Goal: Task Accomplishment & Management: Complete application form

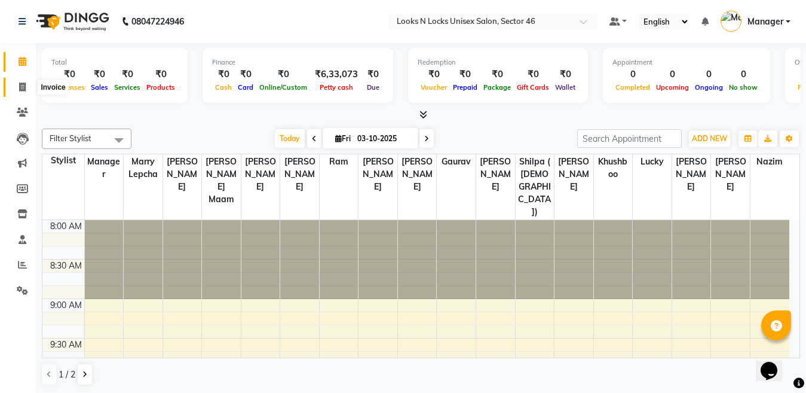
click at [26, 88] on icon at bounding box center [22, 86] width 7 height 9
select select "service"
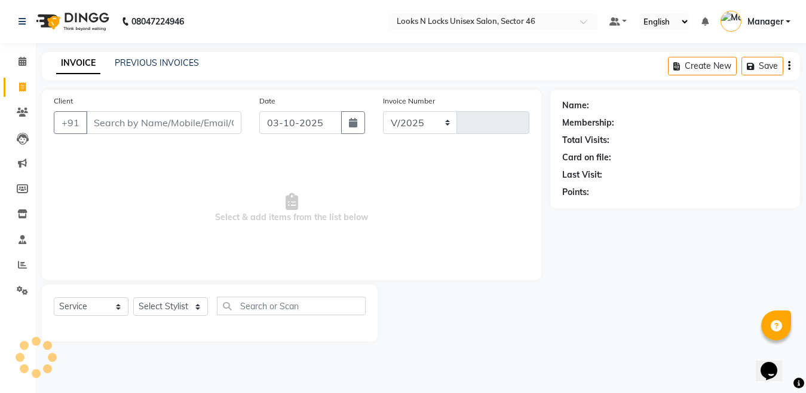
select select "3904"
type input "1163"
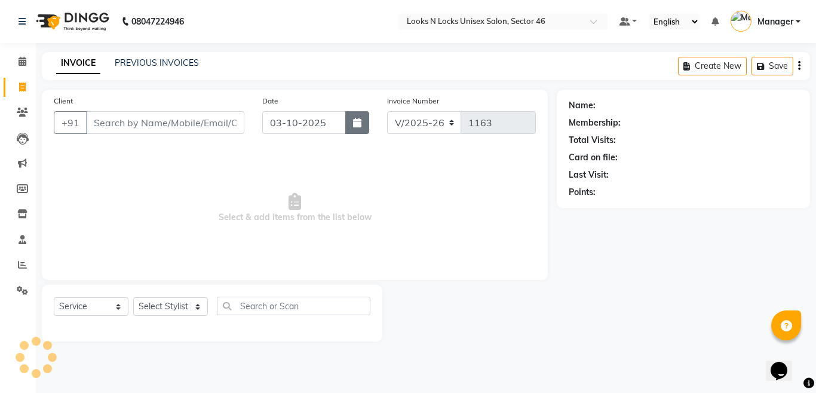
click at [353, 125] on icon "button" at bounding box center [357, 123] width 8 height 10
select select "10"
select select "2025"
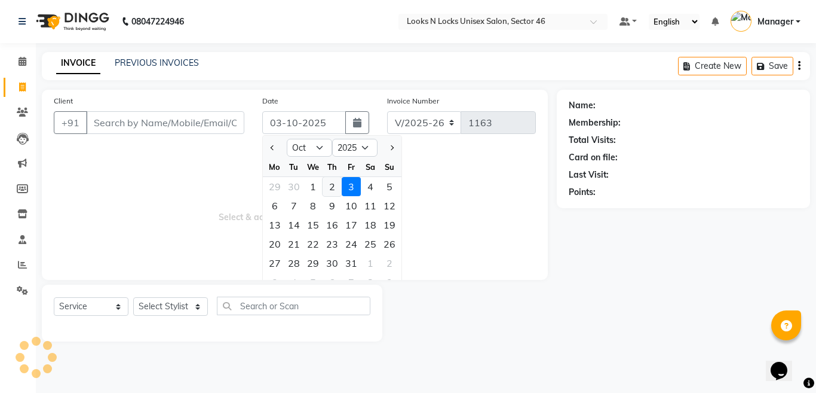
click at [327, 185] on div "2" at bounding box center [332, 186] width 19 height 19
type input "02-10-2025"
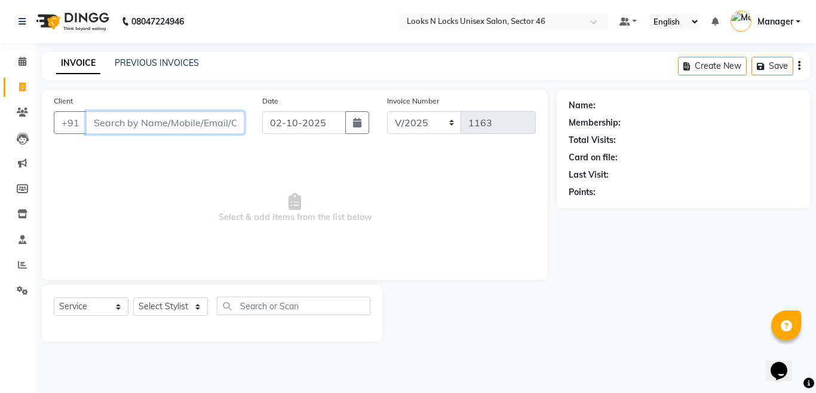
click at [158, 122] on input "Client" at bounding box center [165, 122] width 158 height 23
drag, startPoint x: 146, startPoint y: 120, endPoint x: 137, endPoint y: 123, distance: 8.9
click at [137, 123] on input "Client" at bounding box center [165, 122] width 158 height 23
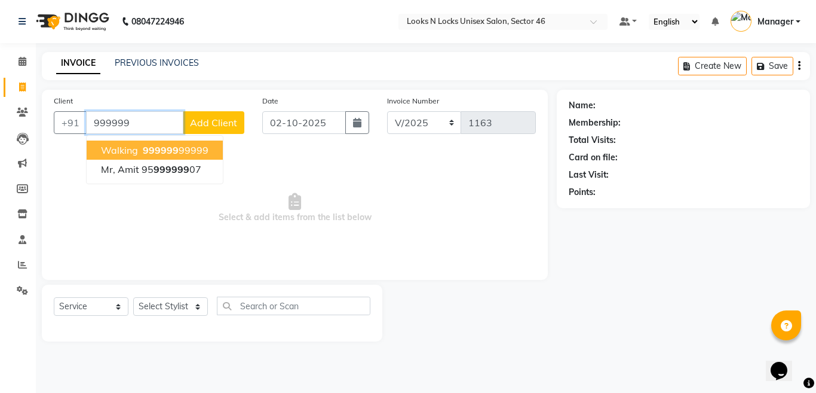
click at [152, 151] on span "999999" at bounding box center [161, 150] width 36 height 12
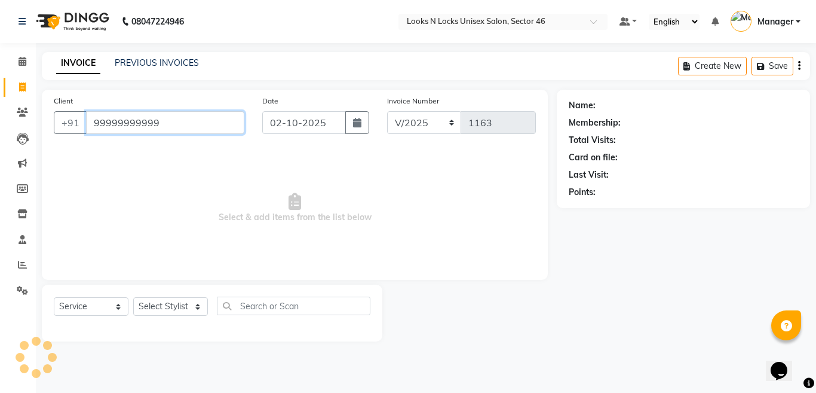
type input "99999999999"
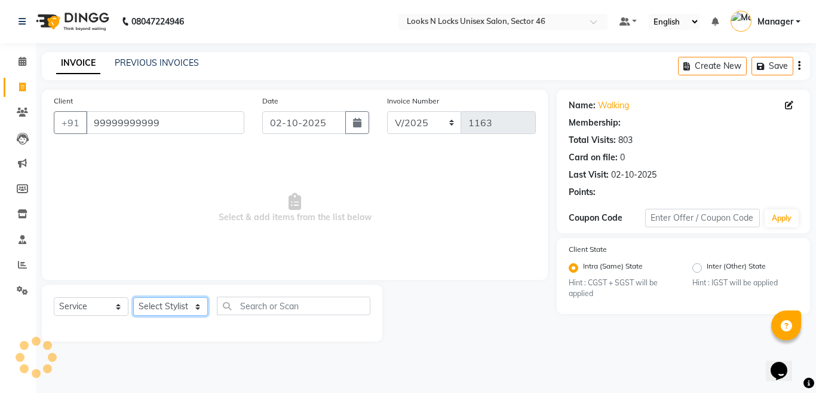
click at [151, 304] on select "Select Stylist [PERSON_NAME] Aalam Sheikh [PERSON_NAME] [PERSON_NAME] [PERSON_N…" at bounding box center [170, 306] width 75 height 19
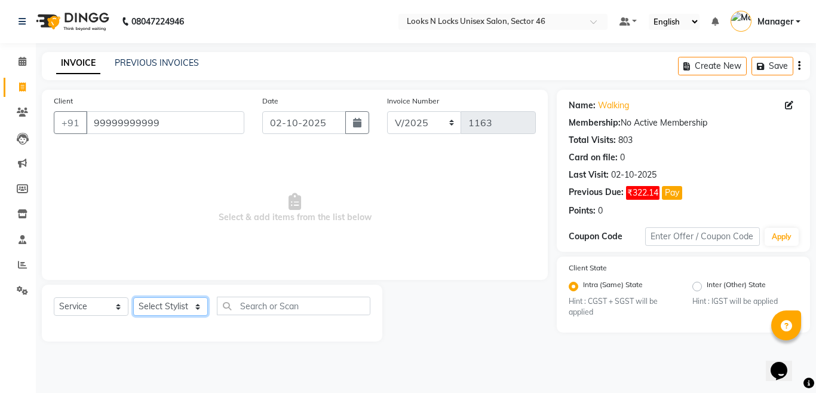
click at [163, 302] on select "Select Stylist [PERSON_NAME] Aalam Sheikh [PERSON_NAME] [PERSON_NAME] [PERSON_N…" at bounding box center [170, 306] width 75 height 19
select select "27638"
click at [133, 297] on select "Select Stylist [PERSON_NAME] Aalam Sheikh [PERSON_NAME] [PERSON_NAME] [PERSON_N…" at bounding box center [170, 306] width 75 height 19
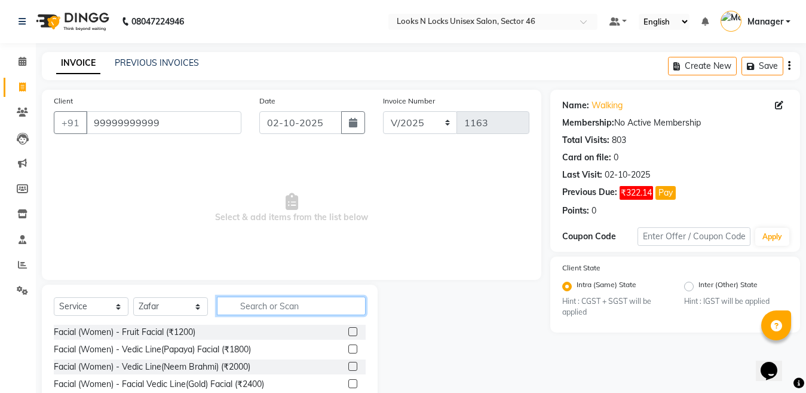
click at [267, 305] on input "text" at bounding box center [291, 305] width 149 height 19
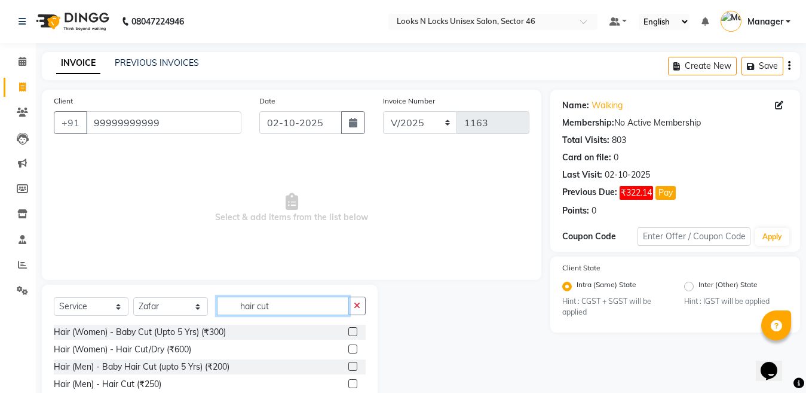
type input "hair cut"
click at [350, 384] on label at bounding box center [352, 383] width 9 height 9
click at [350, 384] on input "checkbox" at bounding box center [352, 384] width 8 height 8
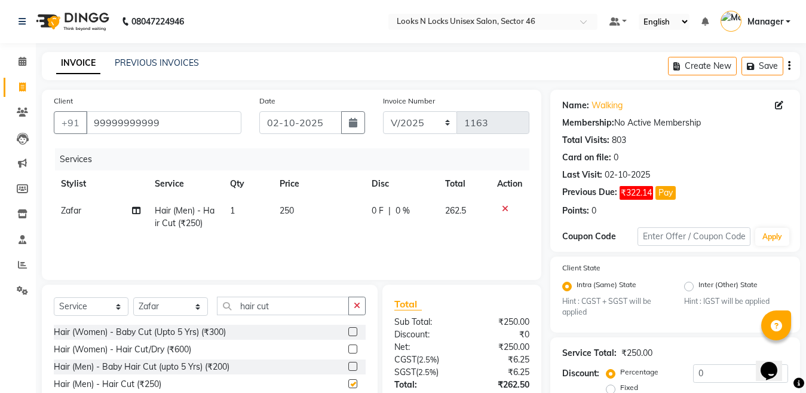
checkbox input "false"
click at [283, 304] on input "hair cut" at bounding box center [283, 305] width 132 height 19
type input "h"
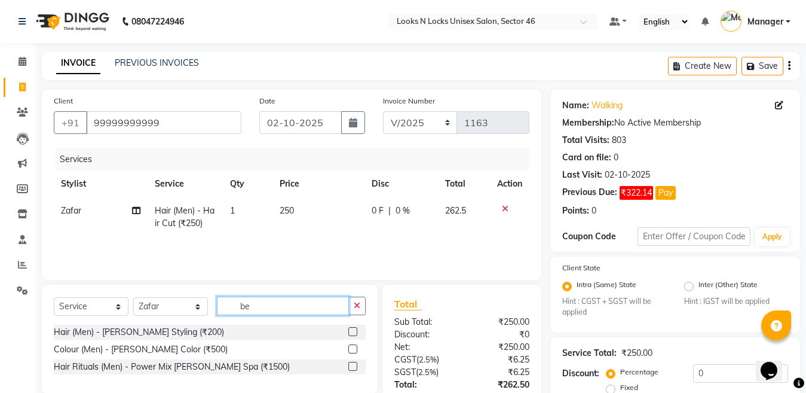
type input "be"
click at [353, 330] on label at bounding box center [352, 331] width 9 height 9
click at [353, 330] on input "checkbox" at bounding box center [352, 332] width 8 height 8
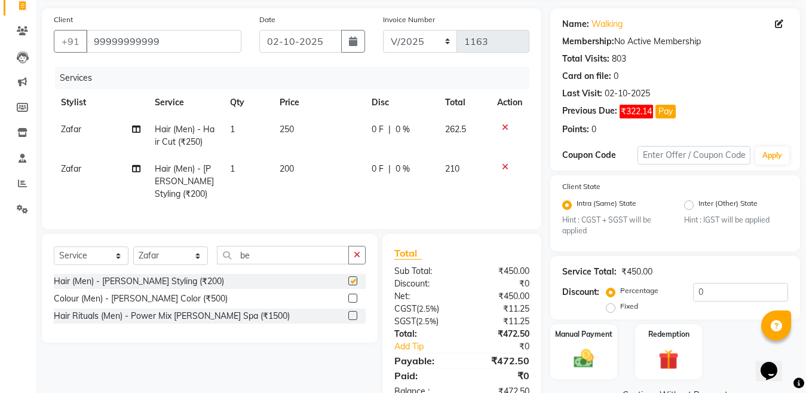
checkbox input "false"
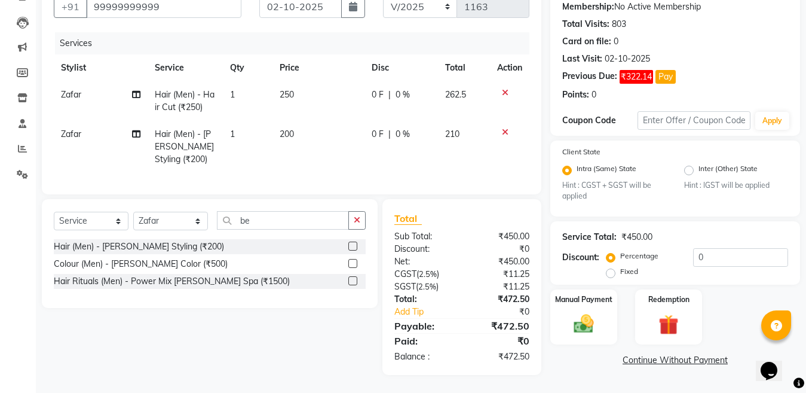
click at [349, 263] on label at bounding box center [352, 263] width 9 height 9
click at [349, 263] on input "checkbox" at bounding box center [352, 264] width 8 height 8
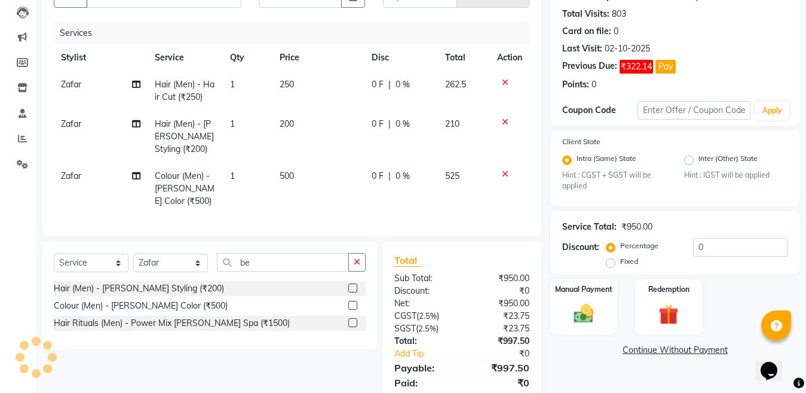
click at [312, 183] on td "500" at bounding box center [318, 189] width 92 height 52
checkbox input "false"
select select "27638"
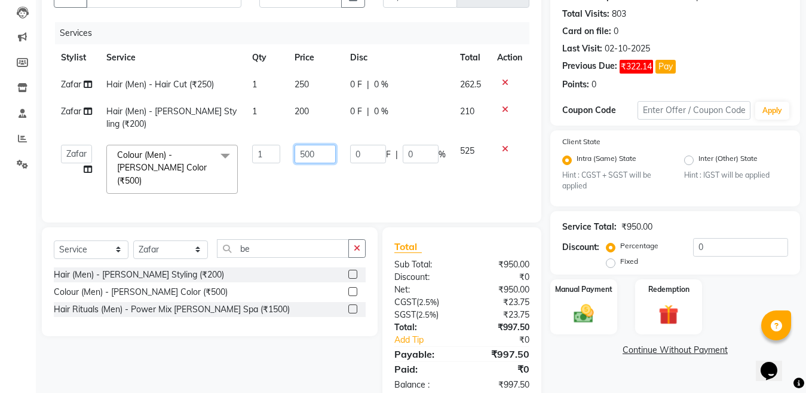
click at [326, 145] on input "500" at bounding box center [315, 154] width 41 height 19
type input "5"
type input "700"
click at [186, 239] on div "Client [PHONE_NUMBER] Date [DATE] Invoice Number V/2025 V/[PHONE_NUMBER] Servic…" at bounding box center [291, 183] width 517 height 439
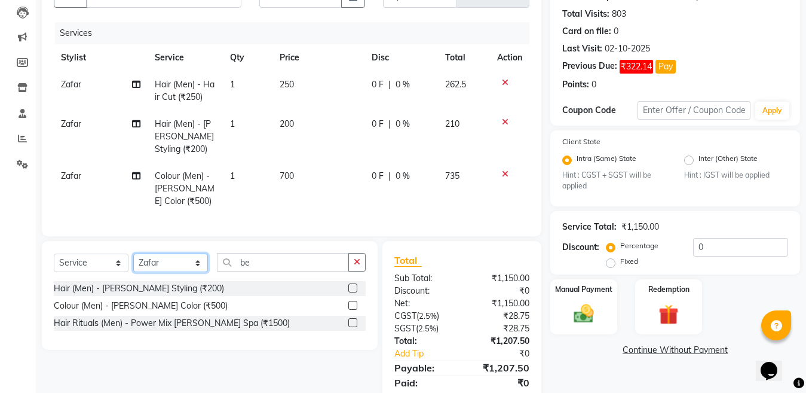
select select "69067"
click at [133, 264] on select "Select Stylist [PERSON_NAME] Aalam Sheikh [PERSON_NAME] [PERSON_NAME] [PERSON_N…" at bounding box center [170, 262] width 75 height 19
click at [281, 271] on input "be" at bounding box center [283, 262] width 132 height 19
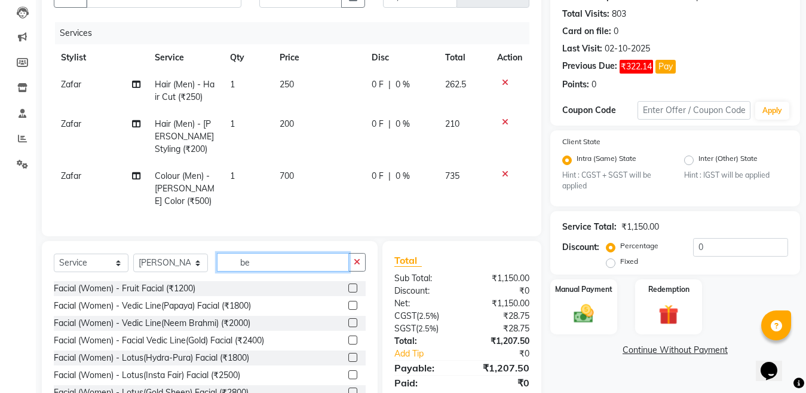
type input "b"
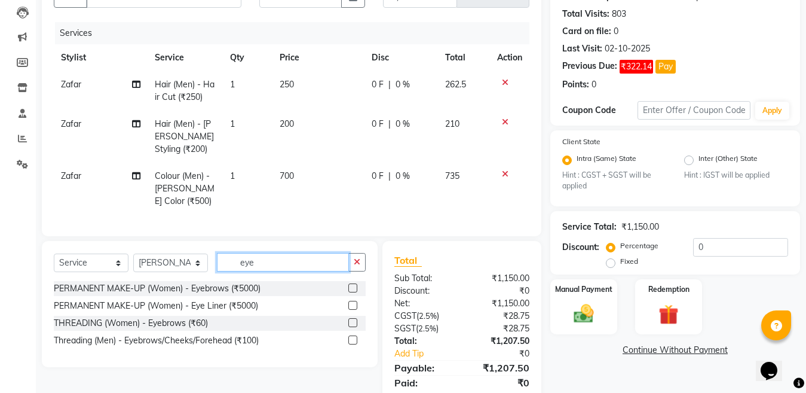
type input "eye"
click at [350, 327] on label at bounding box center [352, 322] width 9 height 9
click at [350, 327] on input "checkbox" at bounding box center [352, 323] width 8 height 8
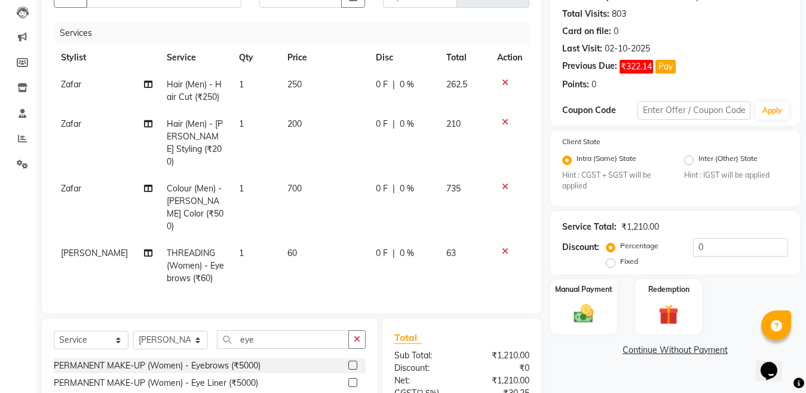
checkbox input "false"
click at [268, 240] on td "1" at bounding box center [256, 266] width 48 height 52
select select "69067"
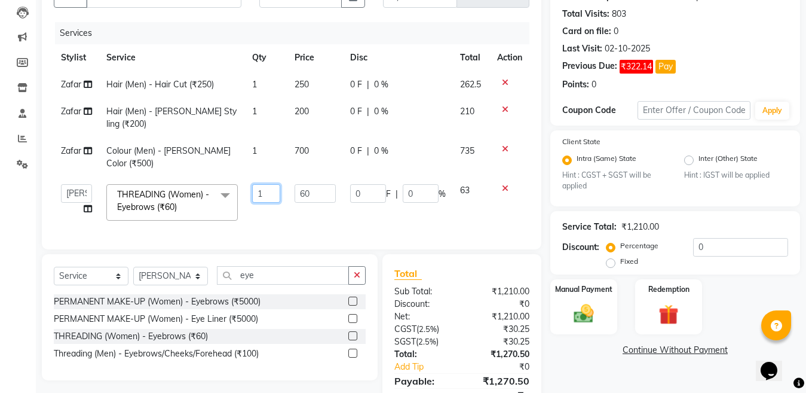
click at [269, 184] on input "1" at bounding box center [266, 193] width 28 height 19
type input "2"
drag, startPoint x: 154, startPoint y: 250, endPoint x: 157, endPoint y: 263, distance: 12.8
click at [157, 262] on div "Client [PHONE_NUMBER] Date [DATE] Invoice Number V/2025 V/[PHONE_NUMBER] Servic…" at bounding box center [291, 197] width 517 height 466
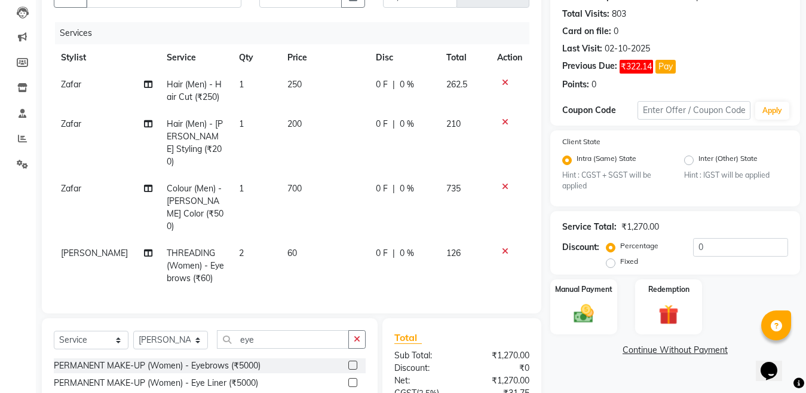
click at [160, 261] on td "THREADING (Women) - Eyebrows (₹60)" at bounding box center [196, 266] width 73 height 52
select select "69067"
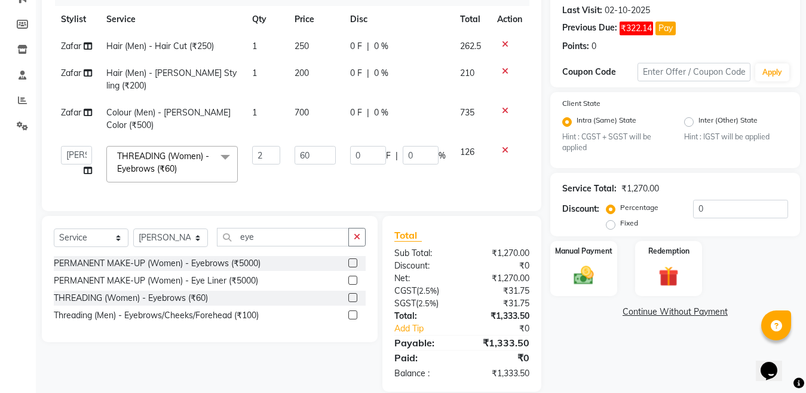
scroll to position [166, 0]
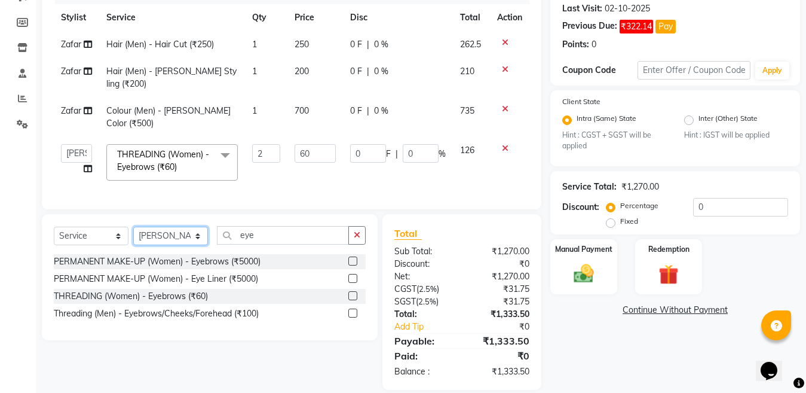
click at [155, 226] on select "Select Stylist [PERSON_NAME] Aalam Sheikh [PERSON_NAME] [PERSON_NAME] [PERSON_N…" at bounding box center [170, 235] width 75 height 19
select select "70289"
click at [133, 226] on select "Select Stylist [PERSON_NAME] Aalam Sheikh [PERSON_NAME] [PERSON_NAME] [PERSON_N…" at bounding box center [170, 235] width 75 height 19
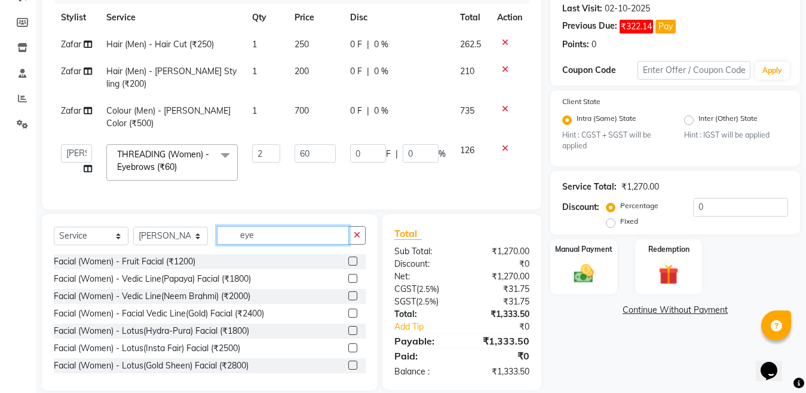
click at [271, 226] on input "eye" at bounding box center [283, 235] width 132 height 19
type input "e"
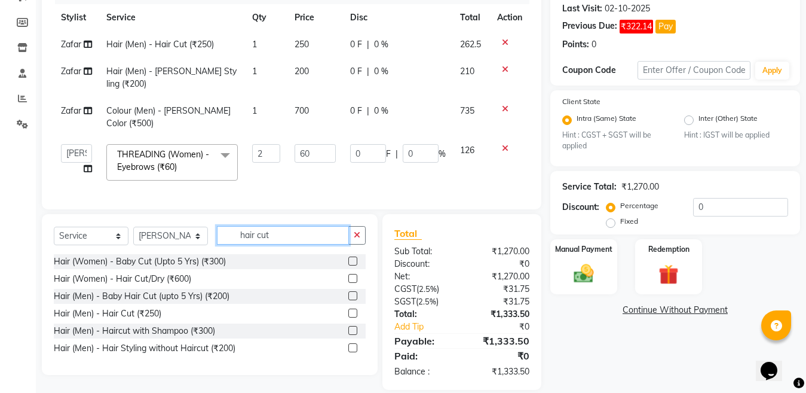
type input "hair cut"
click at [350, 308] on label at bounding box center [352, 312] width 9 height 9
click at [350, 310] on input "checkbox" at bounding box center [352, 314] width 8 height 8
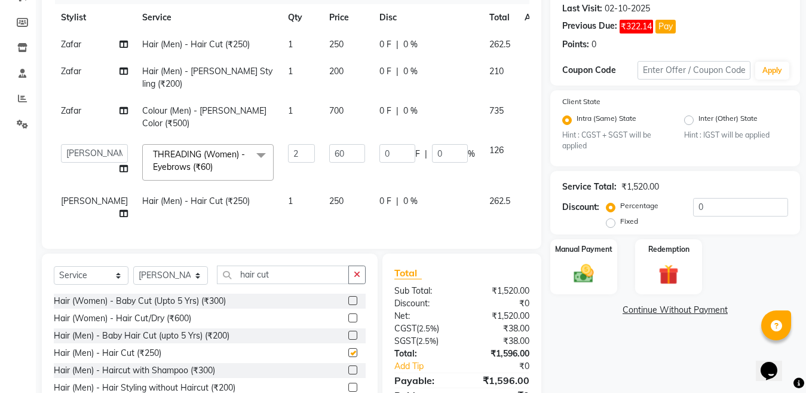
checkbox input "false"
drag, startPoint x: 274, startPoint y: 258, endPoint x: 269, endPoint y: 269, distance: 12.9
click at [274, 265] on input "hair cut" at bounding box center [283, 274] width 132 height 19
type input "h"
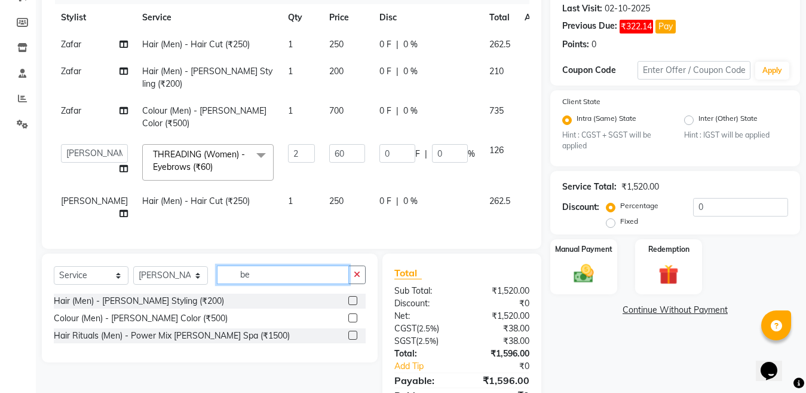
type input "be"
click at [353, 296] on label at bounding box center [352, 300] width 9 height 9
click at [353, 297] on input "checkbox" at bounding box center [352, 301] width 8 height 8
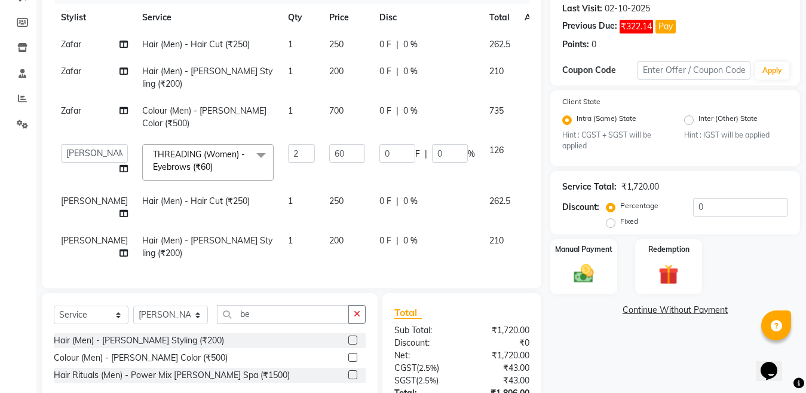
scroll to position [245, 0]
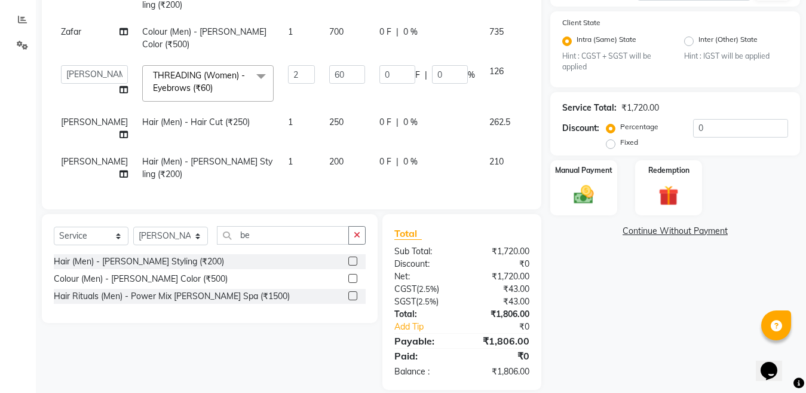
click at [349, 256] on label at bounding box center [352, 260] width 9 height 9
click at [349, 258] on input "checkbox" at bounding box center [352, 262] width 8 height 8
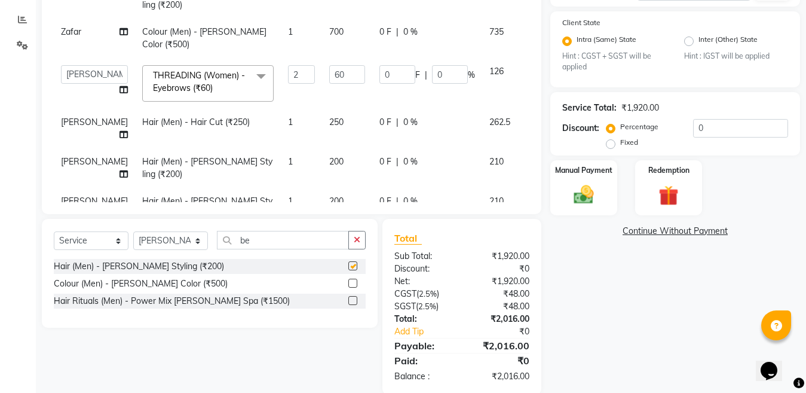
scroll to position [57, 0]
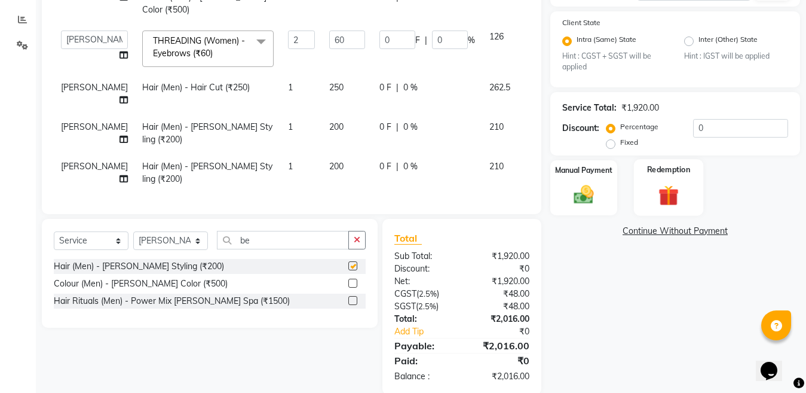
checkbox input "false"
click at [712, 124] on input "0" at bounding box center [740, 128] width 95 height 19
type input "4"
type input "4.8"
type input "4"
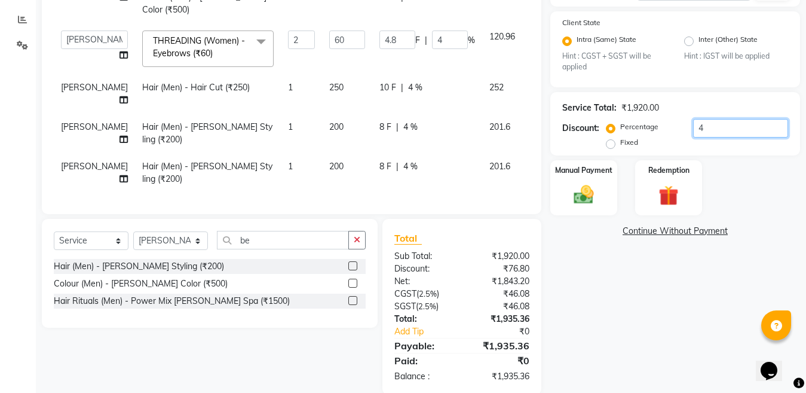
type input "4.7"
type input "5.64"
type input "4.7"
type input "4.76"
type input "5.71"
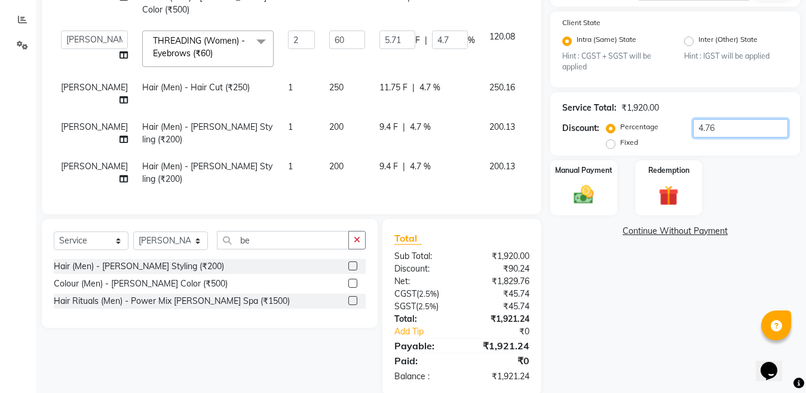
type input "4.76"
click at [578, 201] on img at bounding box center [583, 195] width 33 height 24
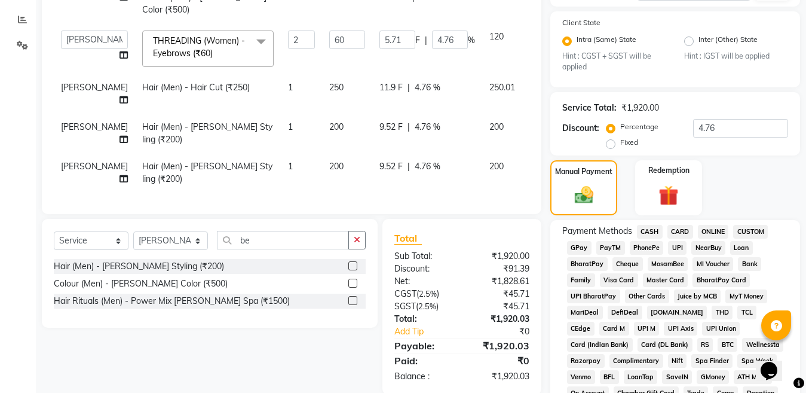
scroll to position [265, 0]
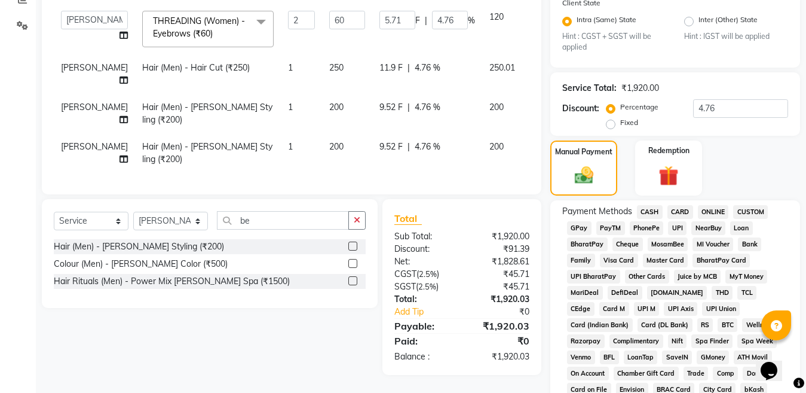
click at [712, 210] on span "ONLINE" at bounding box center [713, 212] width 31 height 14
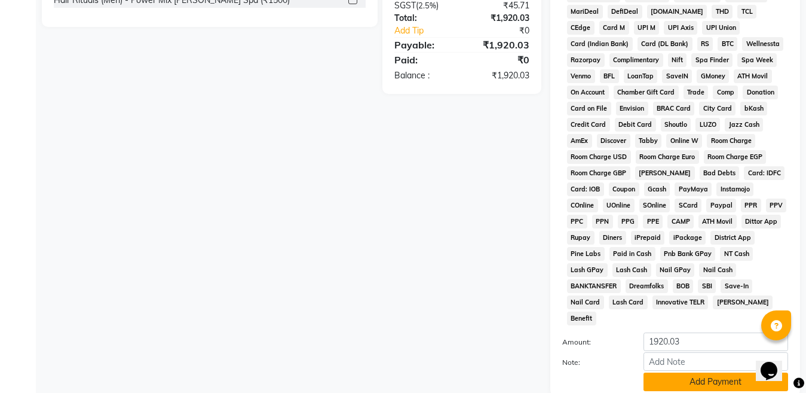
scroll to position [620, 0]
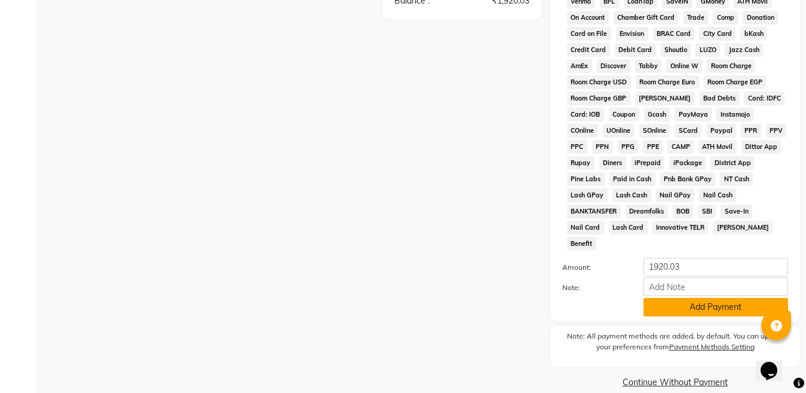
click at [703, 298] on button "Add Payment" at bounding box center [716, 307] width 145 height 19
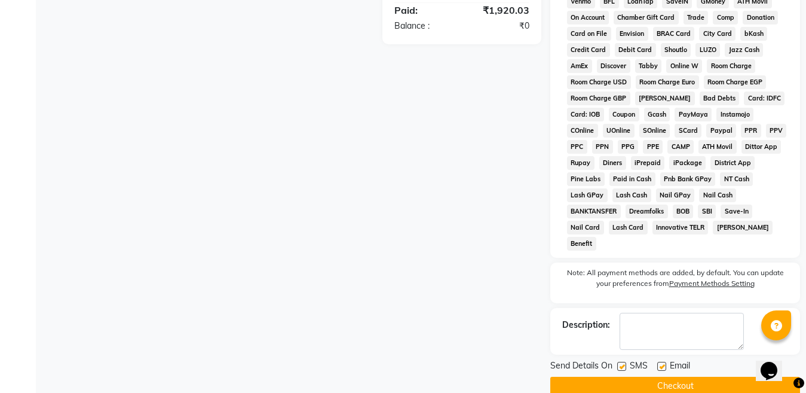
scroll to position [624, 0]
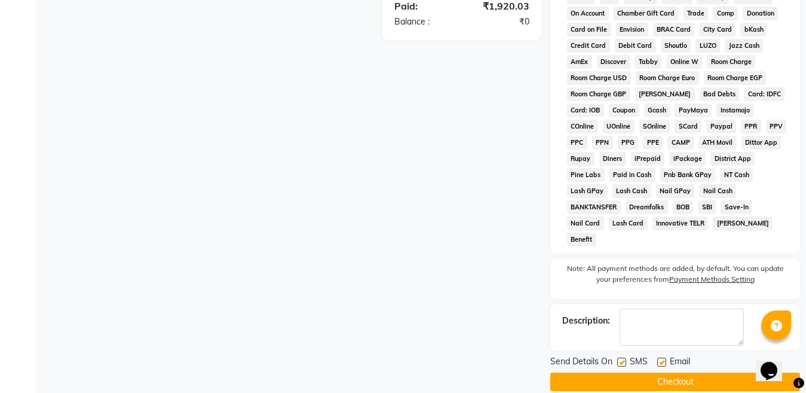
click at [675, 372] on button "Checkout" at bounding box center [675, 381] width 250 height 19
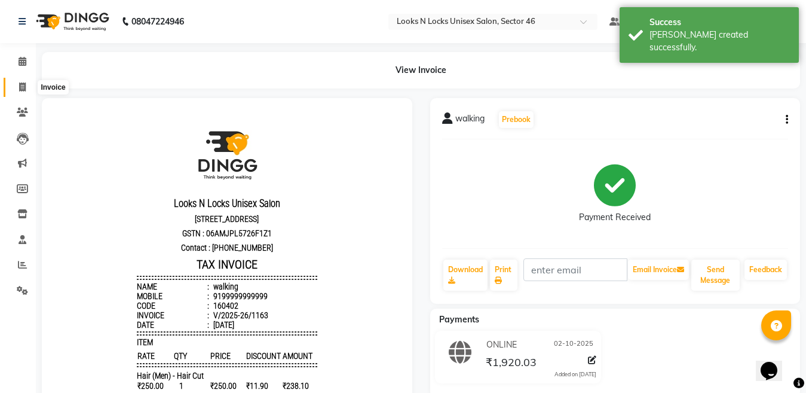
click at [26, 88] on icon at bounding box center [22, 86] width 7 height 9
select select "service"
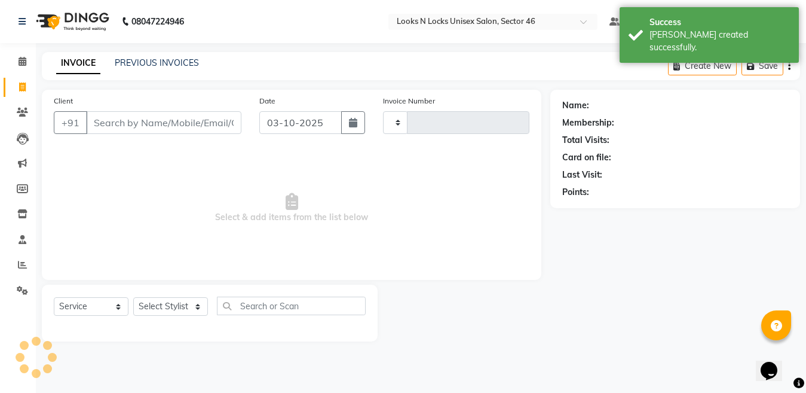
click at [173, 116] on input "Client" at bounding box center [163, 122] width 155 height 23
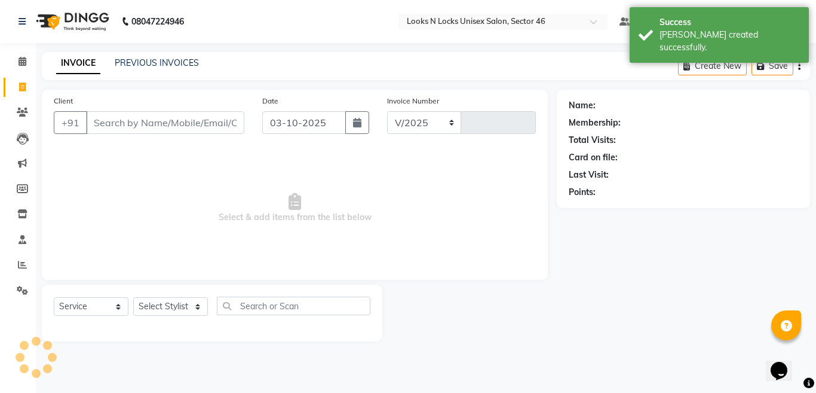
select select "3904"
type input "1164"
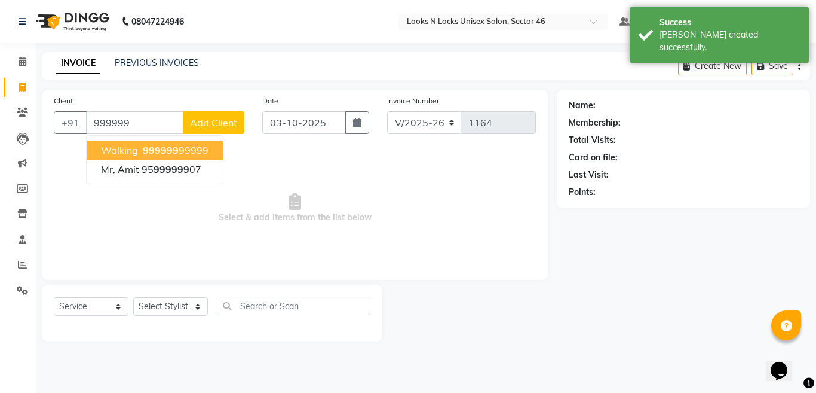
click at [174, 148] on span "999999" at bounding box center [161, 150] width 36 height 12
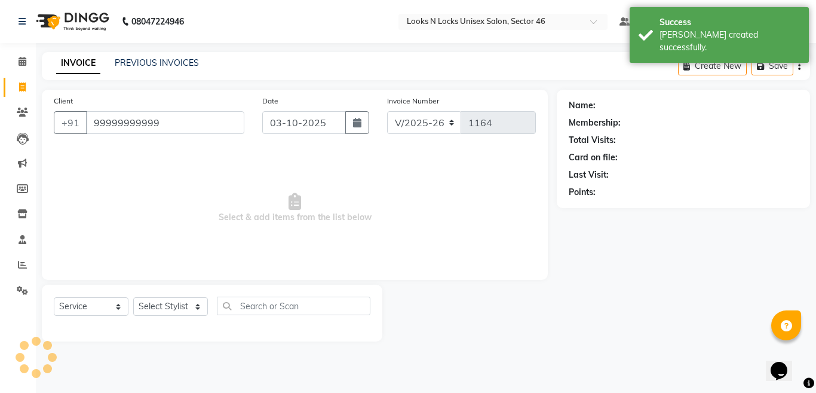
type input "99999999999"
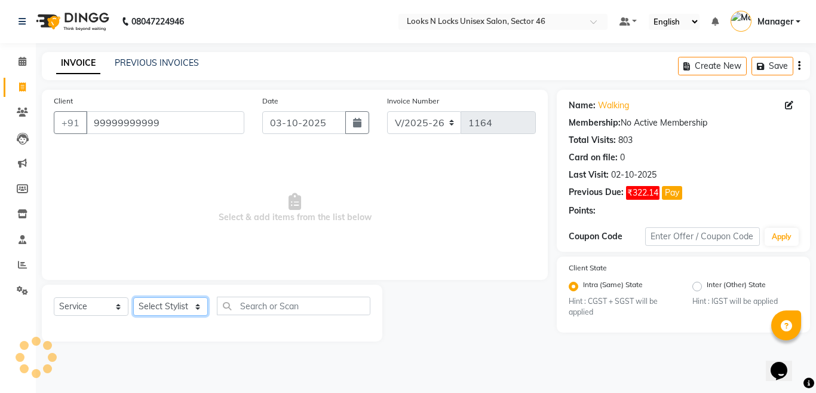
click at [177, 305] on select "Select Stylist [PERSON_NAME] Aalam Sheikh [PERSON_NAME] [PERSON_NAME] [PERSON_N…" at bounding box center [170, 306] width 75 height 19
select select "27638"
click at [133, 297] on select "Select Stylist [PERSON_NAME] Aalam Sheikh [PERSON_NAME] [PERSON_NAME] [PERSON_N…" at bounding box center [170, 306] width 75 height 19
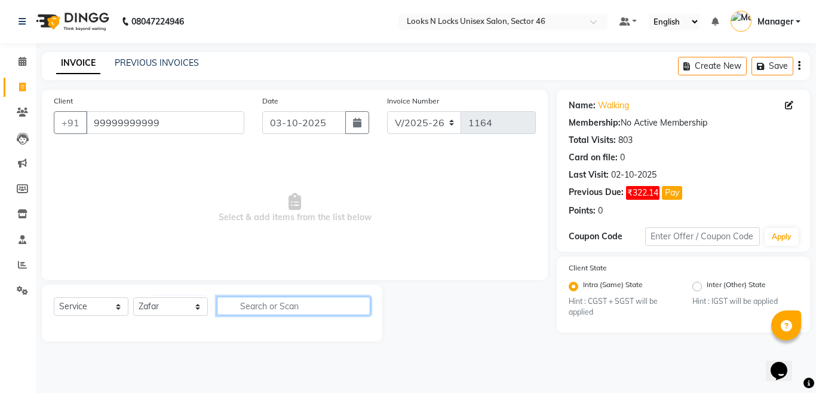
click at [272, 299] on input "text" at bounding box center [294, 305] width 154 height 19
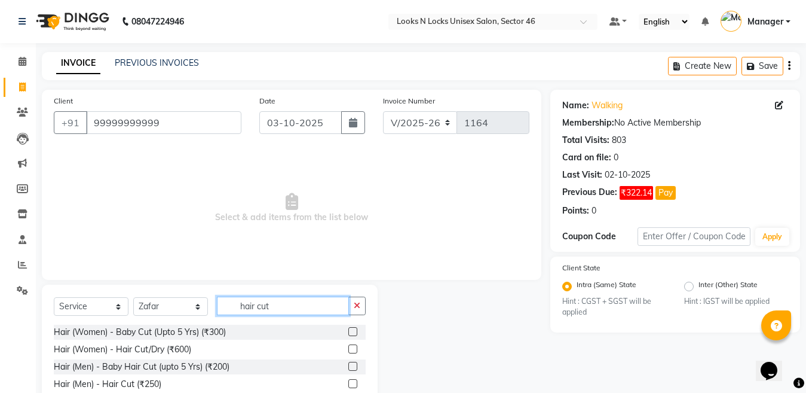
type input "hair cut"
click at [354, 381] on label at bounding box center [352, 383] width 9 height 9
click at [354, 381] on input "checkbox" at bounding box center [352, 384] width 8 height 8
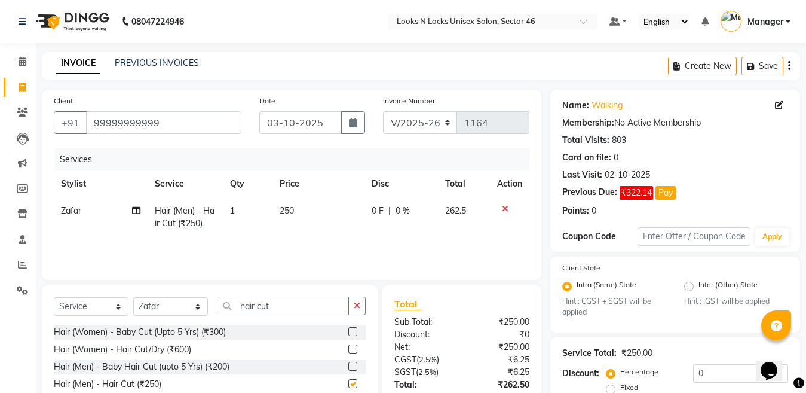
checkbox input "false"
click at [280, 311] on input "hair cut" at bounding box center [283, 305] width 132 height 19
type input "h"
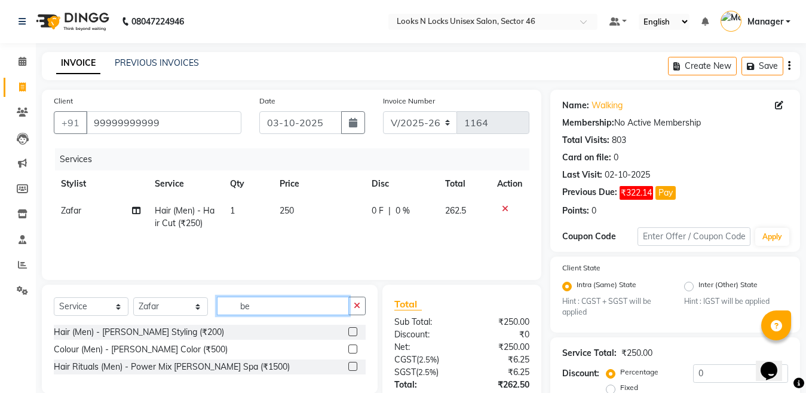
type input "be"
click at [352, 331] on label at bounding box center [352, 331] width 9 height 9
click at [352, 331] on input "checkbox" at bounding box center [352, 332] width 8 height 8
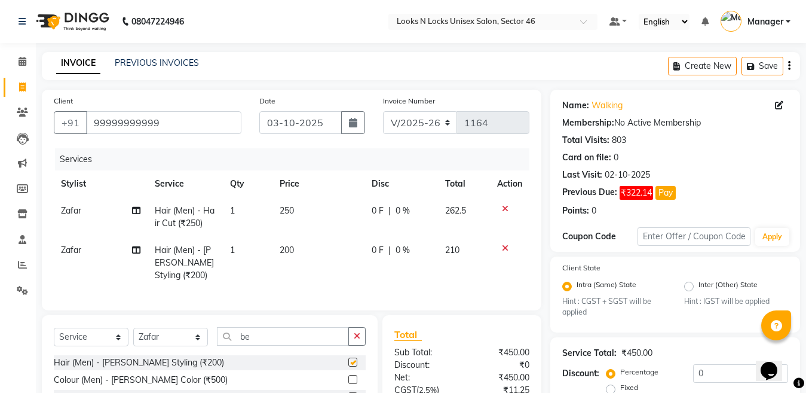
scroll to position [110, 0]
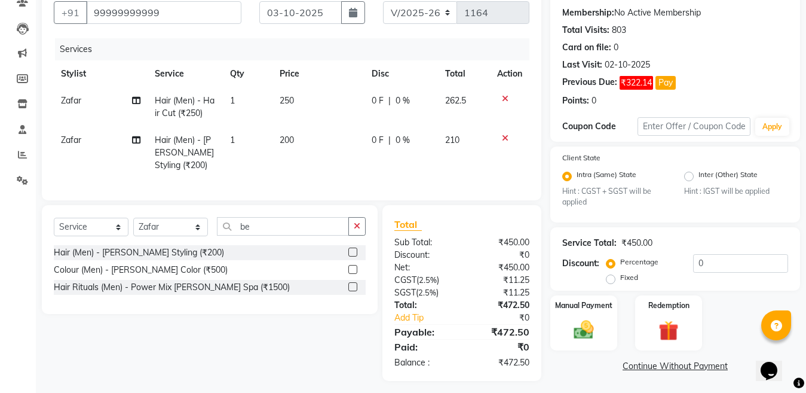
checkbox input "false"
click at [733, 262] on input "0" at bounding box center [740, 263] width 95 height 19
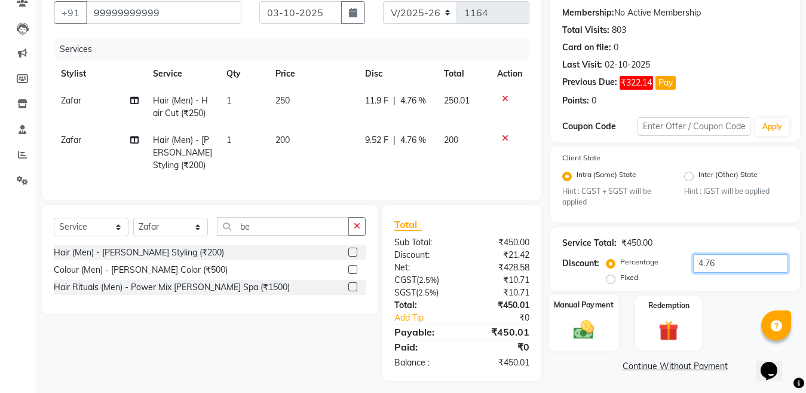
type input "4.76"
click at [584, 334] on img at bounding box center [583, 330] width 33 height 24
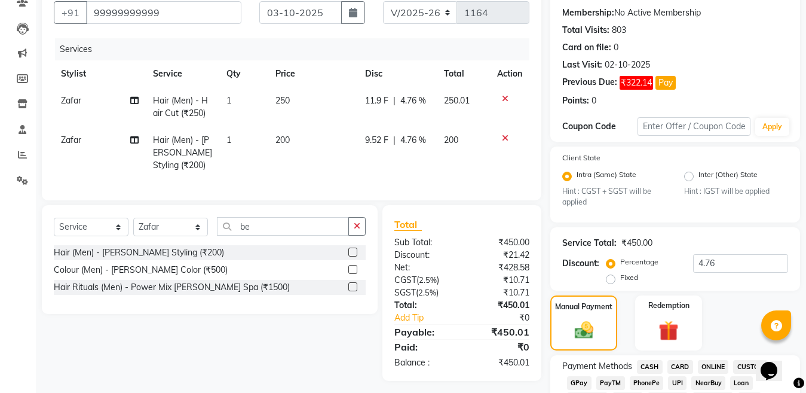
scroll to position [126, 0]
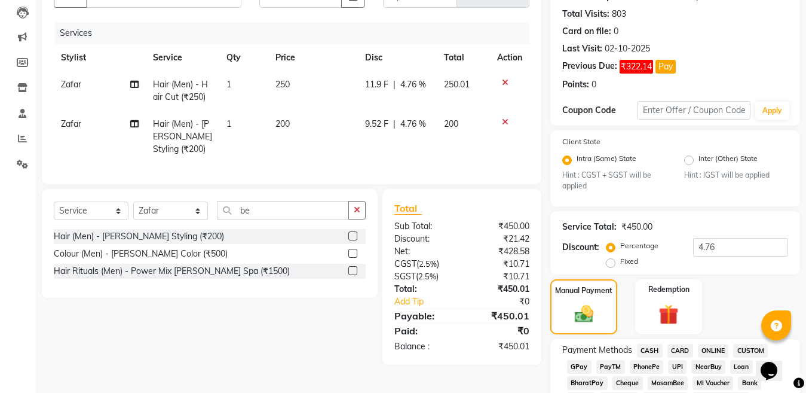
click at [714, 350] on span "ONLINE" at bounding box center [713, 351] width 31 height 14
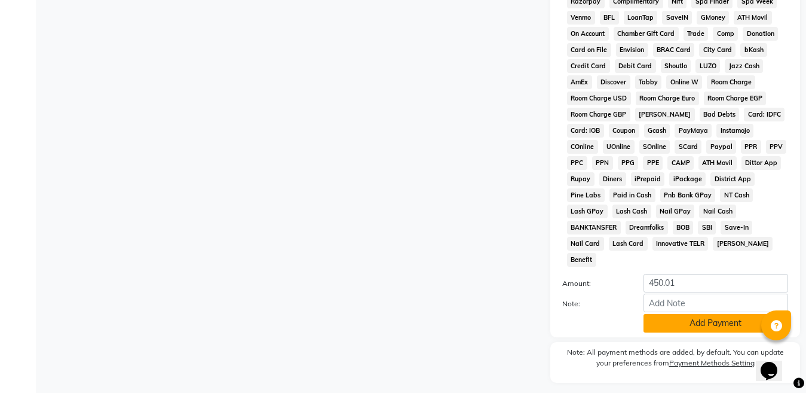
click at [719, 314] on button "Add Payment" at bounding box center [716, 323] width 145 height 19
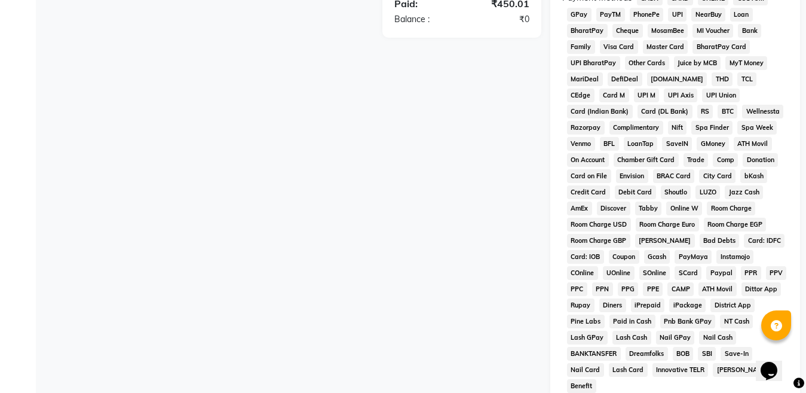
scroll to position [624, 0]
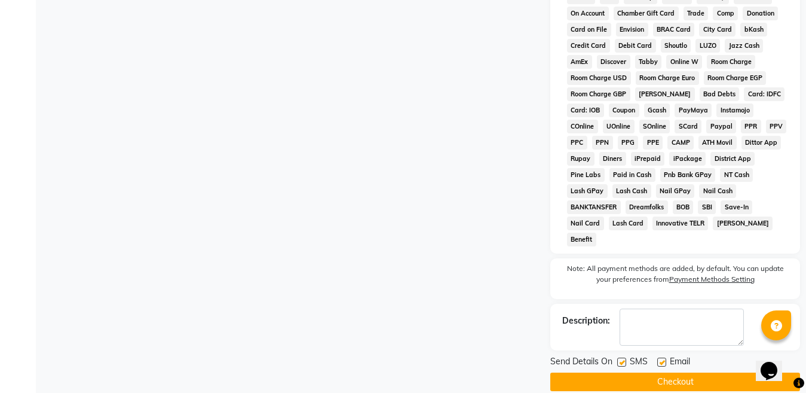
click at [662, 372] on button "Checkout" at bounding box center [675, 381] width 250 height 19
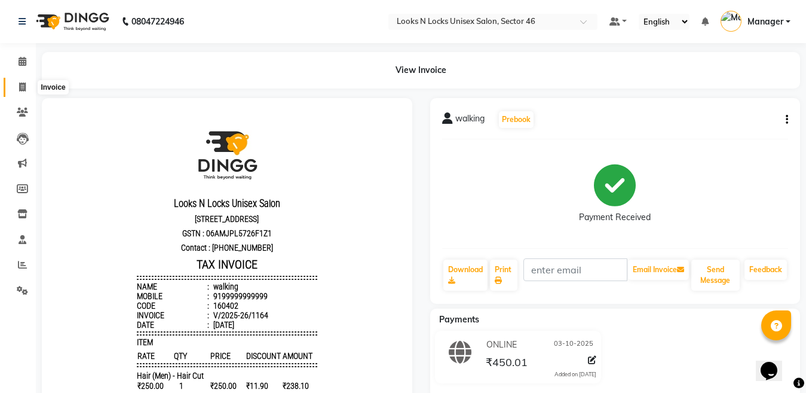
click at [25, 87] on icon at bounding box center [22, 86] width 7 height 9
select select "service"
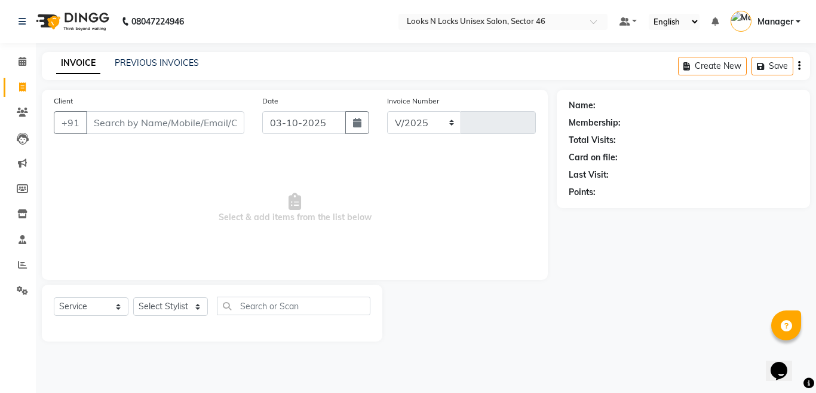
select select "3904"
type input "1165"
click at [190, 125] on input "Client" at bounding box center [165, 122] width 158 height 23
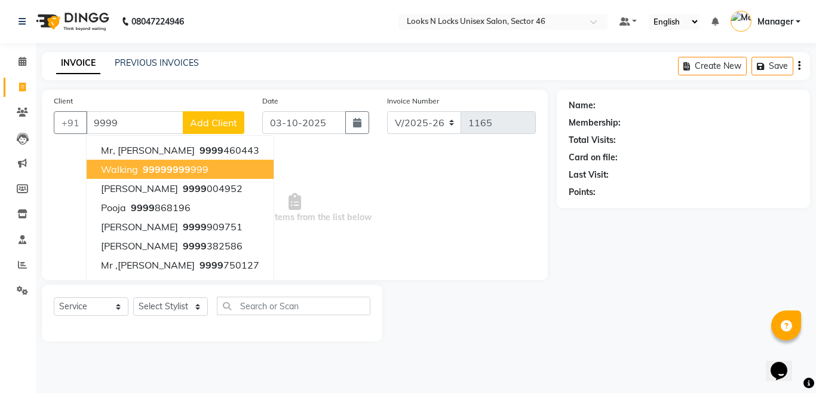
click at [161, 169] on span "9999" at bounding box center [155, 169] width 24 height 12
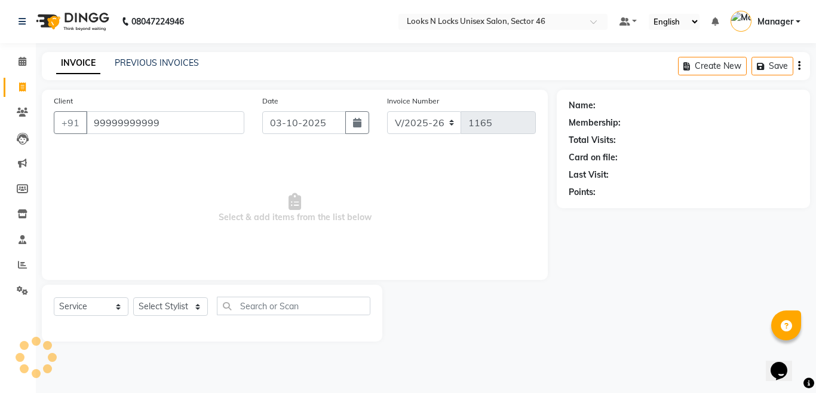
type input "99999999999"
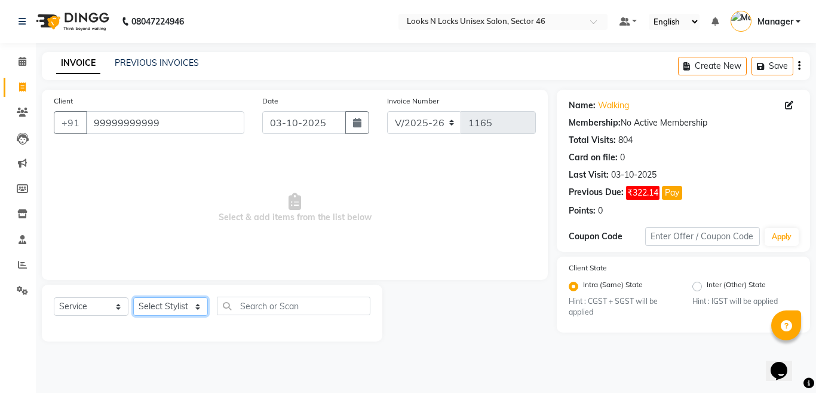
click at [156, 305] on select "Select Stylist [PERSON_NAME] Aalam Sheikh [PERSON_NAME] [PERSON_NAME] [PERSON_N…" at bounding box center [170, 306] width 75 height 19
select select "27638"
click at [133, 297] on select "Select Stylist [PERSON_NAME] Aalam Sheikh [PERSON_NAME] [PERSON_NAME] [PERSON_N…" at bounding box center [170, 306] width 75 height 19
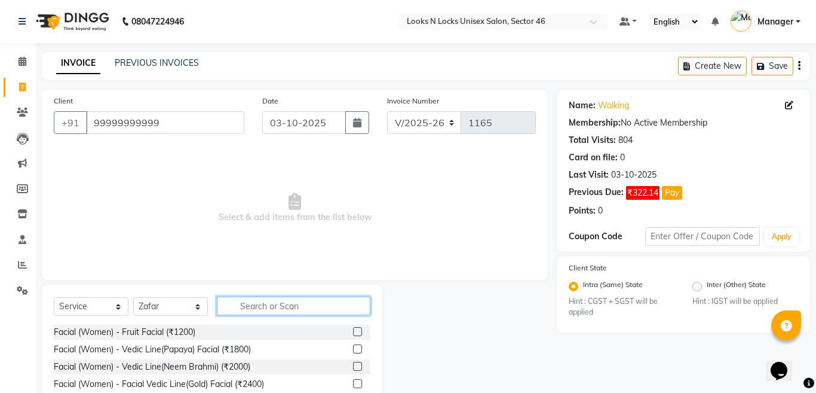
click at [277, 305] on input "text" at bounding box center [294, 305] width 154 height 19
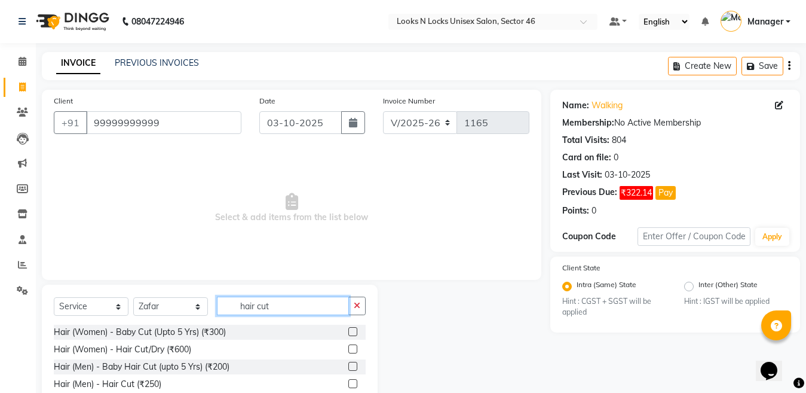
type input "hair cut"
drag, startPoint x: 353, startPoint y: 382, endPoint x: 284, endPoint y: 338, distance: 82.5
click at [353, 383] on label at bounding box center [352, 383] width 9 height 9
click at [353, 383] on input "checkbox" at bounding box center [352, 384] width 8 height 8
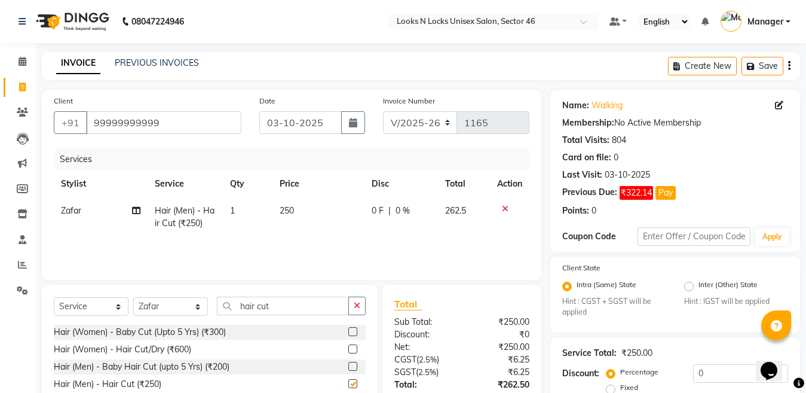
checkbox input "false"
click at [284, 308] on input "hair cut" at bounding box center [283, 305] width 132 height 19
type input "h"
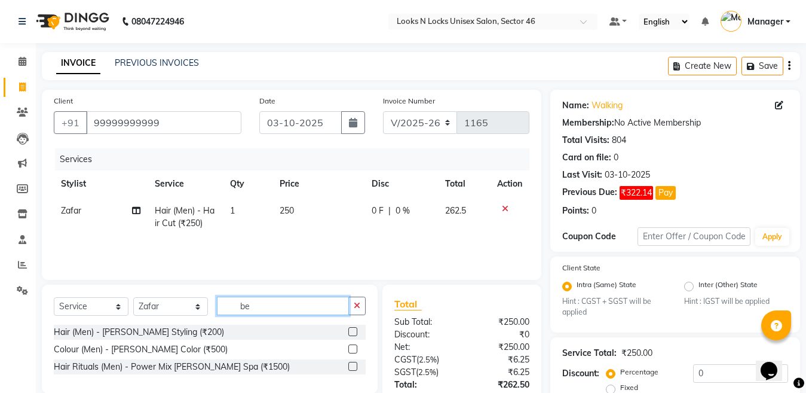
type input "be"
click at [354, 330] on label at bounding box center [352, 331] width 9 height 9
click at [354, 330] on input "checkbox" at bounding box center [352, 332] width 8 height 8
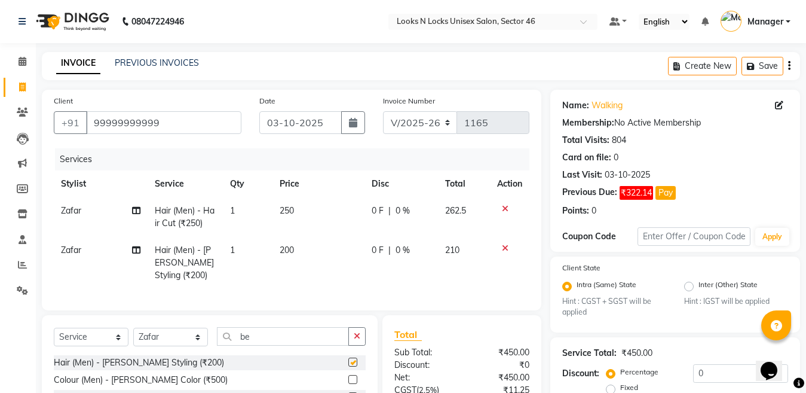
checkbox input "false"
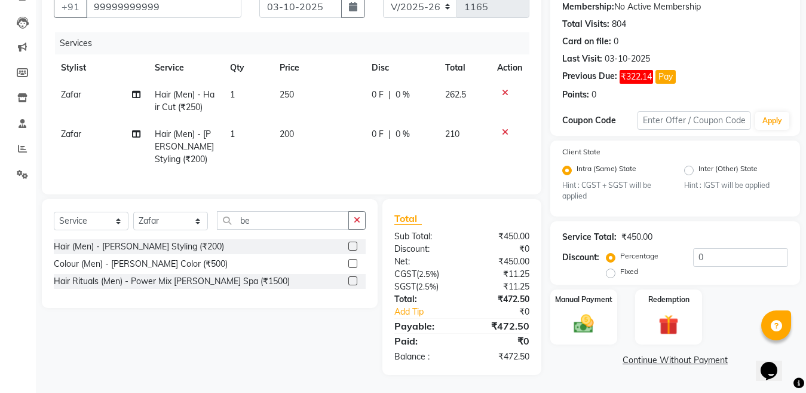
scroll to position [126, 0]
click at [174, 222] on select "Select Stylist [PERSON_NAME] Aalam Sheikh [PERSON_NAME] [PERSON_NAME] [PERSON_N…" at bounding box center [170, 221] width 75 height 19
click at [272, 219] on input "be" at bounding box center [283, 220] width 132 height 19
type input "b"
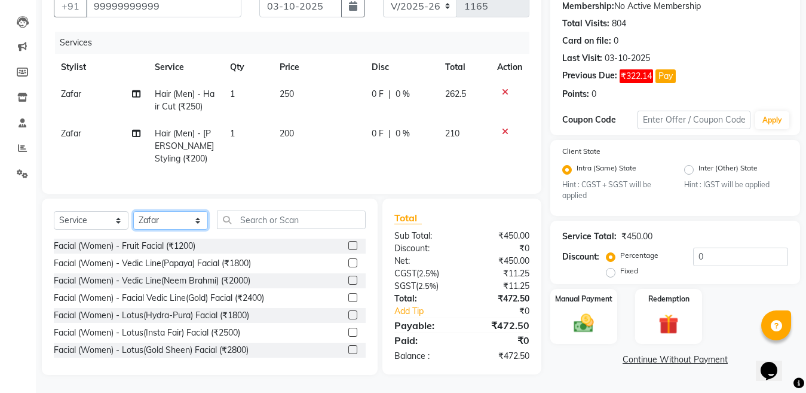
click at [174, 219] on select "Select Stylist [PERSON_NAME] Aalam Sheikh [PERSON_NAME] [PERSON_NAME] [PERSON_N…" at bounding box center [170, 220] width 75 height 19
select select "19155"
click at [133, 212] on select "Select Stylist [PERSON_NAME] Aalam Sheikh [PERSON_NAME] [PERSON_NAME] [PERSON_N…" at bounding box center [170, 220] width 75 height 19
click at [287, 217] on input "text" at bounding box center [291, 219] width 149 height 19
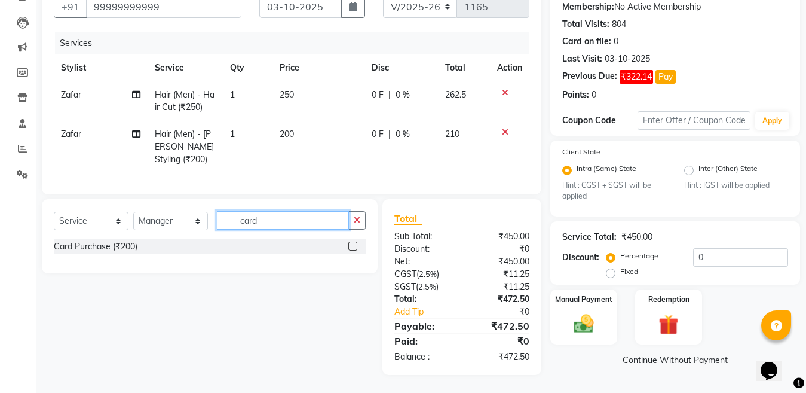
type input "card"
click at [350, 246] on label at bounding box center [352, 245] width 9 height 9
click at [350, 246] on input "checkbox" at bounding box center [352, 247] width 8 height 8
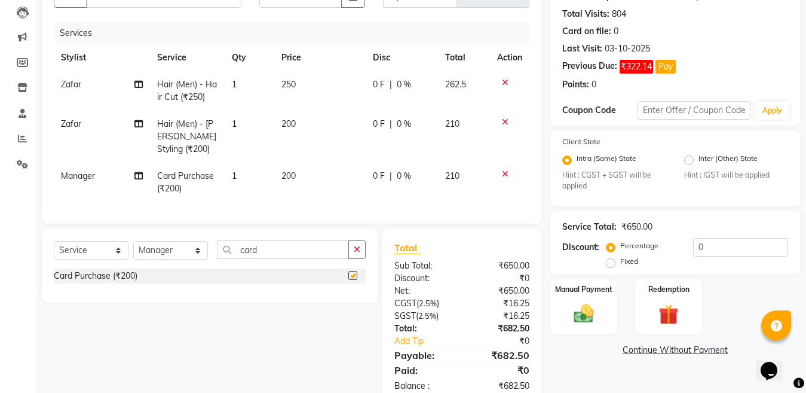
checkbox input "false"
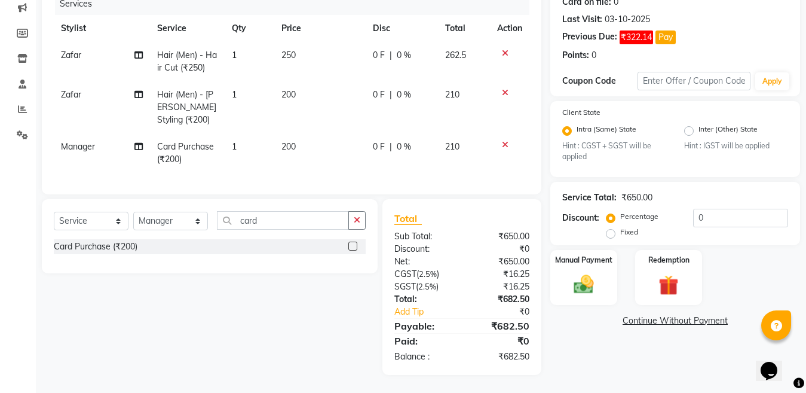
click at [303, 133] on td "200" at bounding box center [319, 152] width 91 height 39
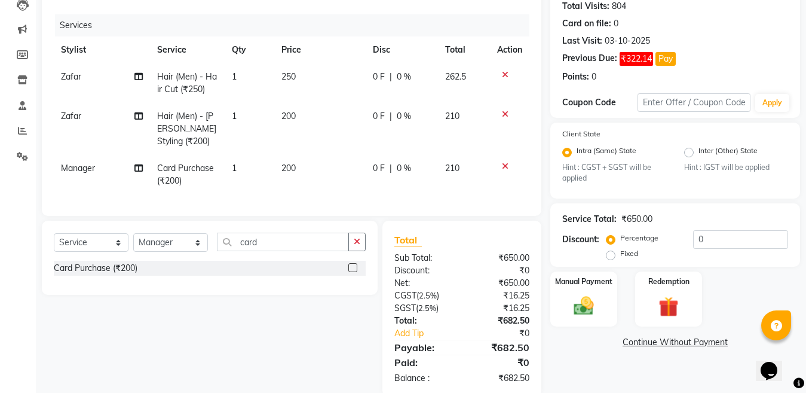
select select "19155"
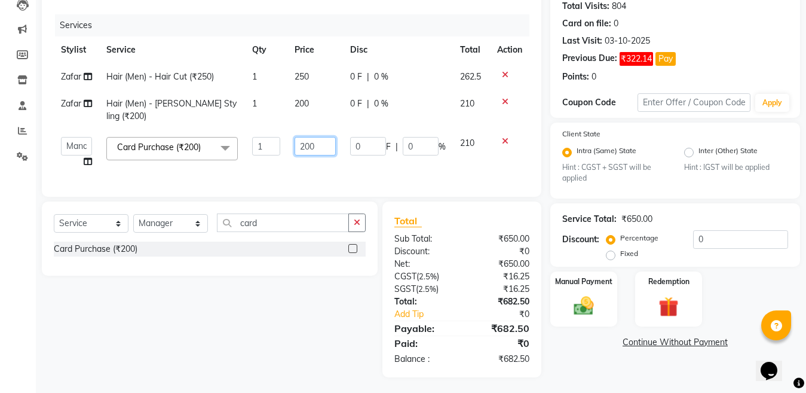
click at [318, 137] on input "200" at bounding box center [315, 146] width 41 height 19
type input "2"
type input "1000"
drag, startPoint x: 727, startPoint y: 224, endPoint x: 727, endPoint y: 236, distance: 12.0
click at [727, 226] on div "Service Total: ₹650.00 Discount: Percentage Fixed 0" at bounding box center [675, 235] width 226 height 54
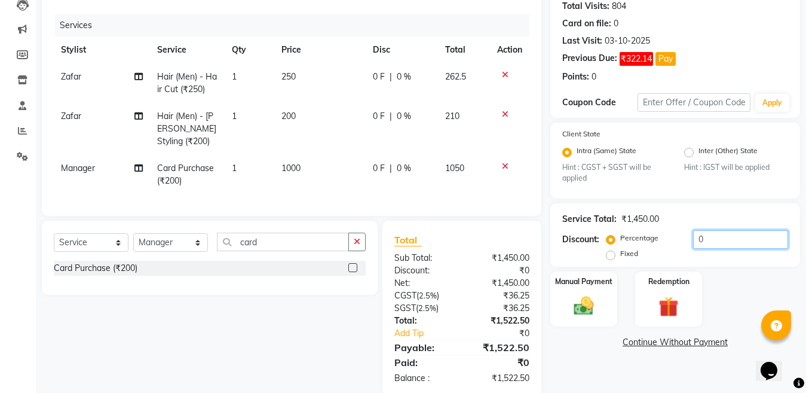
click at [727, 236] on input "0" at bounding box center [740, 239] width 95 height 19
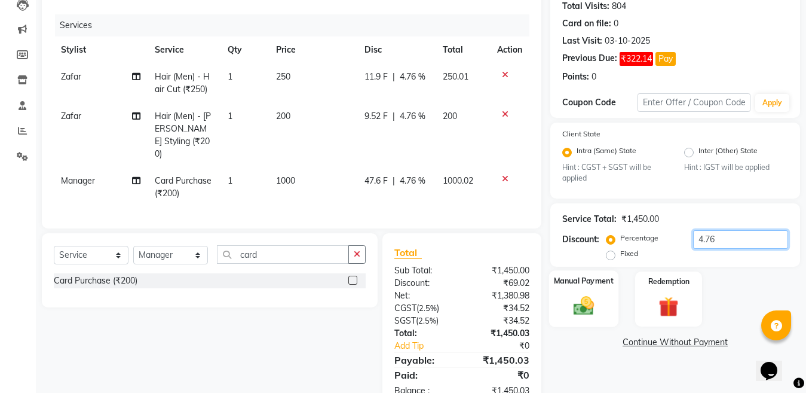
type input "4.76"
click at [578, 312] on img at bounding box center [583, 306] width 33 height 24
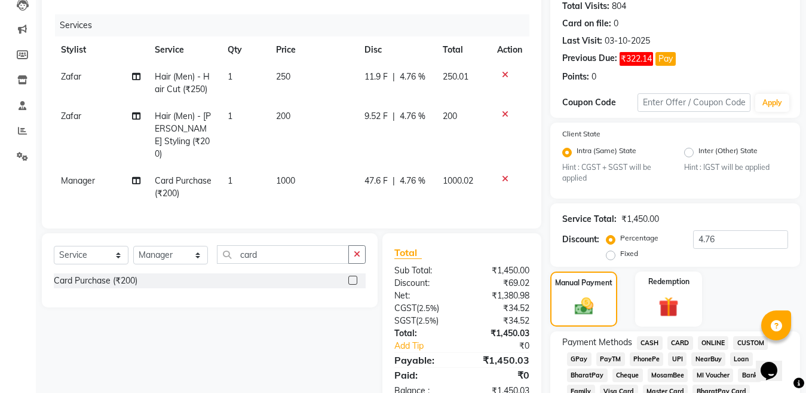
scroll to position [166, 0]
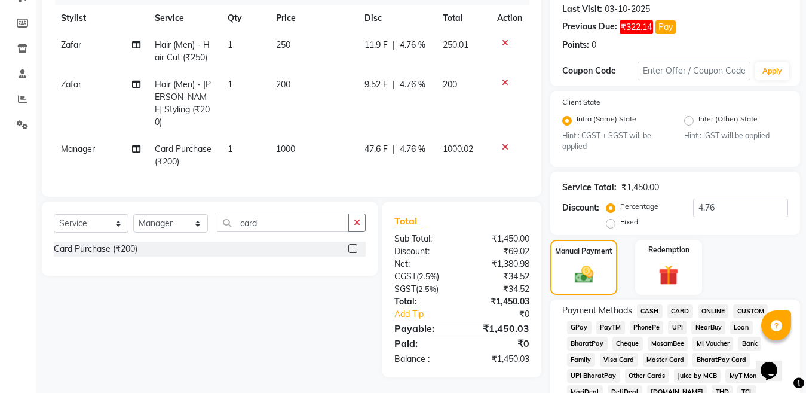
click at [715, 310] on span "ONLINE" at bounding box center [713, 311] width 31 height 14
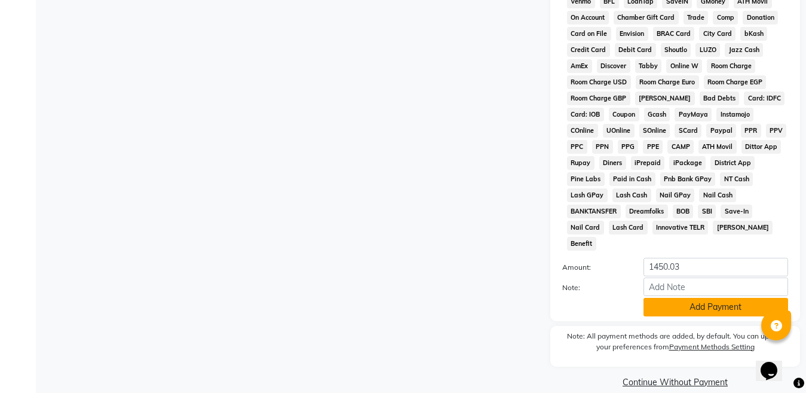
click at [694, 298] on button "Add Payment" at bounding box center [716, 307] width 145 height 19
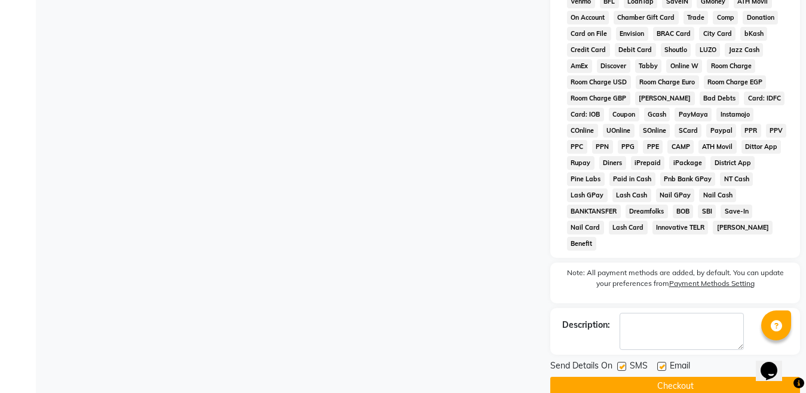
scroll to position [624, 0]
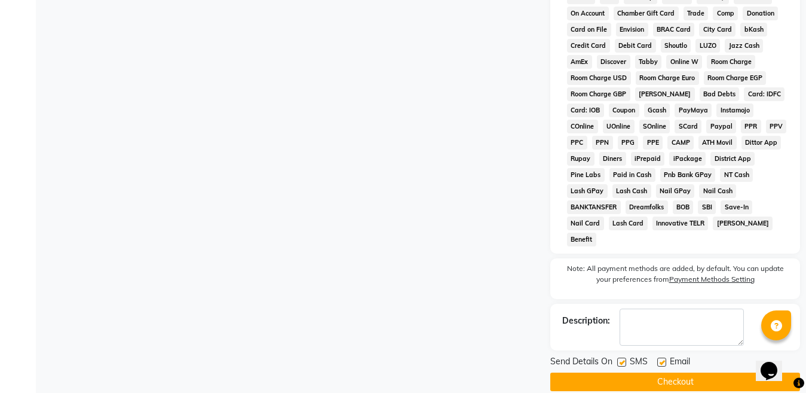
click at [670, 372] on button "Checkout" at bounding box center [675, 381] width 250 height 19
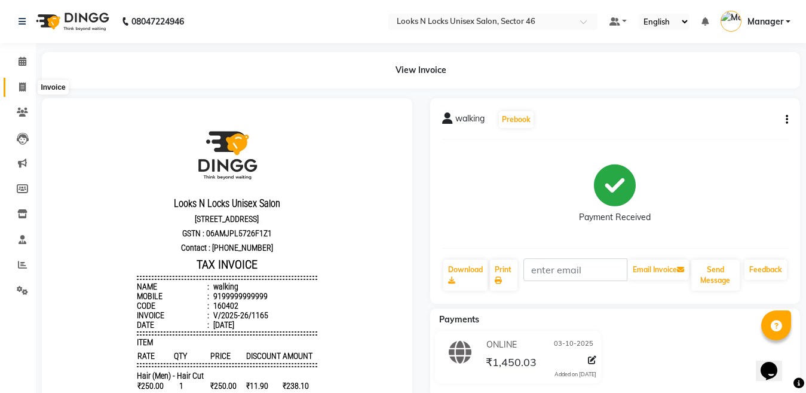
click at [21, 91] on span at bounding box center [22, 88] width 21 height 14
select select "service"
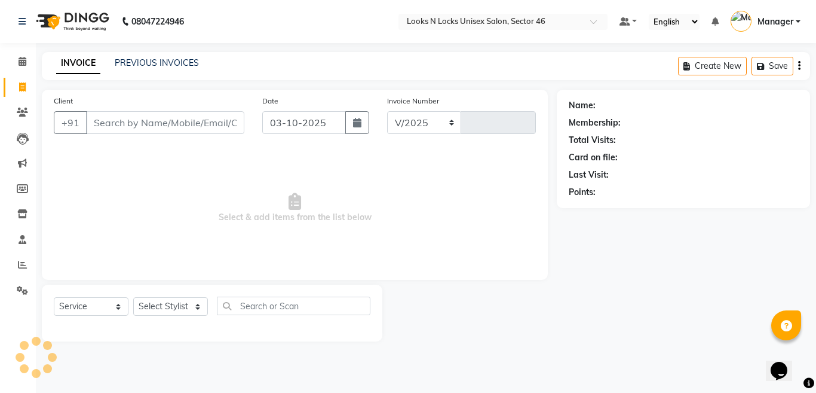
select select "3904"
type input "1166"
click at [134, 122] on input "Client" at bounding box center [165, 122] width 158 height 23
click at [158, 116] on input "Client" at bounding box center [165, 122] width 158 height 23
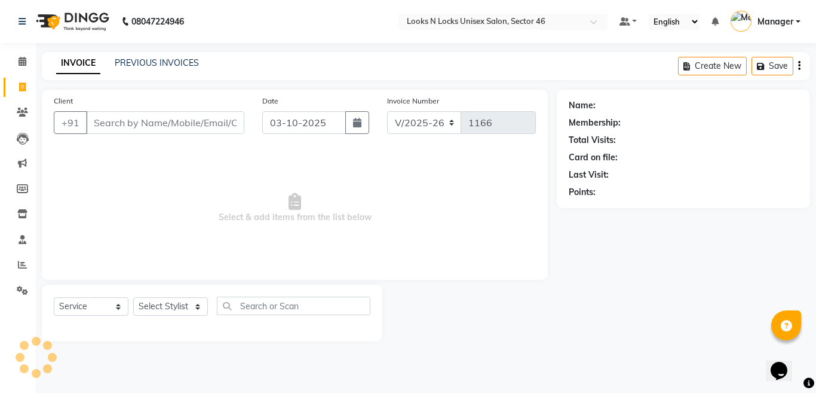
click at [171, 120] on input "Client" at bounding box center [165, 122] width 158 height 23
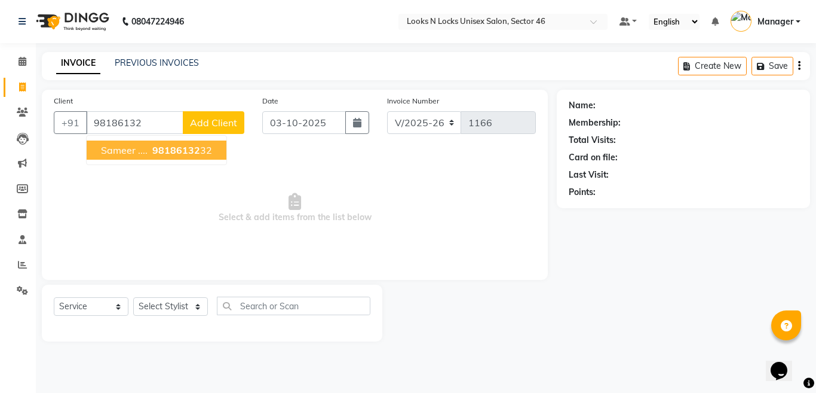
click at [210, 150] on ngb-highlight "98186132 32" at bounding box center [181, 150] width 62 height 12
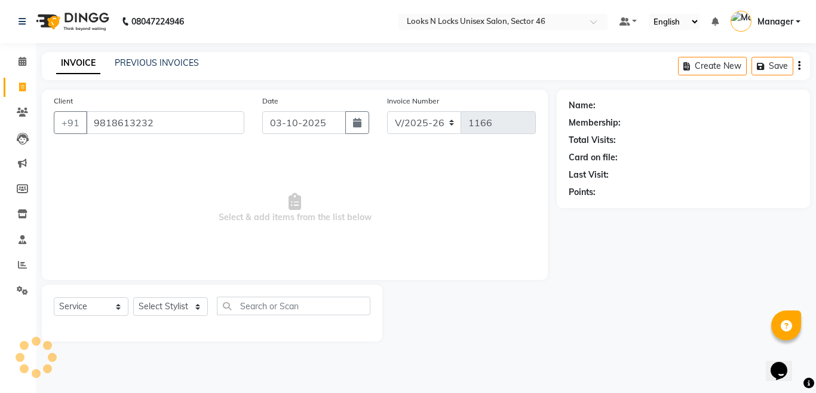
type input "9818613232"
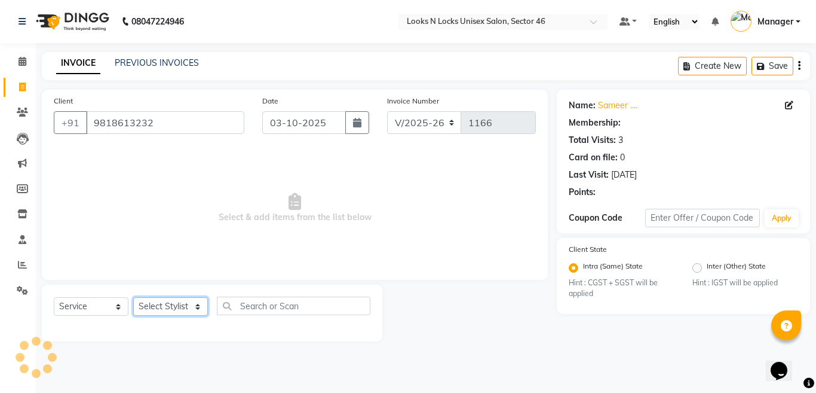
click at [173, 303] on select "Select Stylist [PERSON_NAME] Aalam Sheikh [PERSON_NAME] [PERSON_NAME] [PERSON_N…" at bounding box center [170, 306] width 75 height 19
select select "70289"
click at [133, 297] on select "Select Stylist [PERSON_NAME] Aalam Sheikh [PERSON_NAME] [PERSON_NAME] [PERSON_N…" at bounding box center [170, 306] width 75 height 19
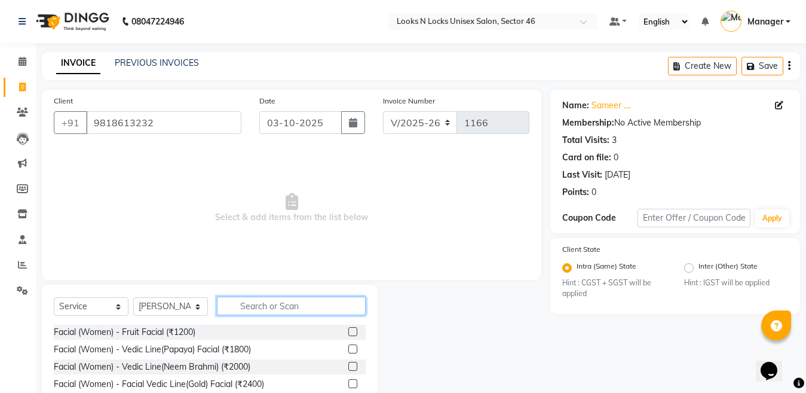
click at [280, 302] on input "text" at bounding box center [291, 305] width 149 height 19
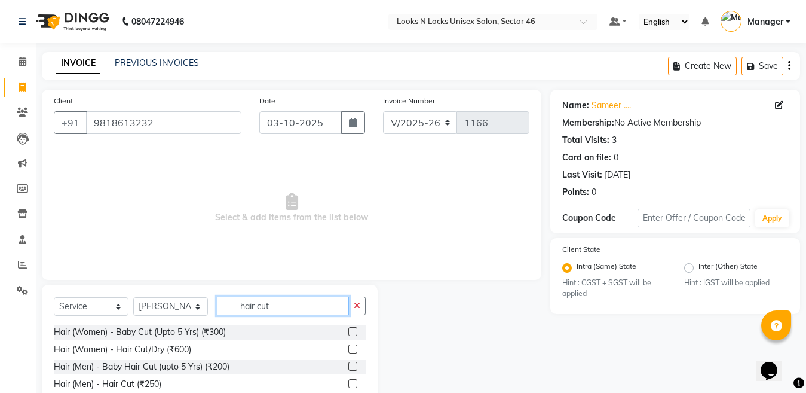
type input "hair cut"
click at [352, 385] on label at bounding box center [352, 383] width 9 height 9
click at [352, 385] on input "checkbox" at bounding box center [352, 384] width 8 height 8
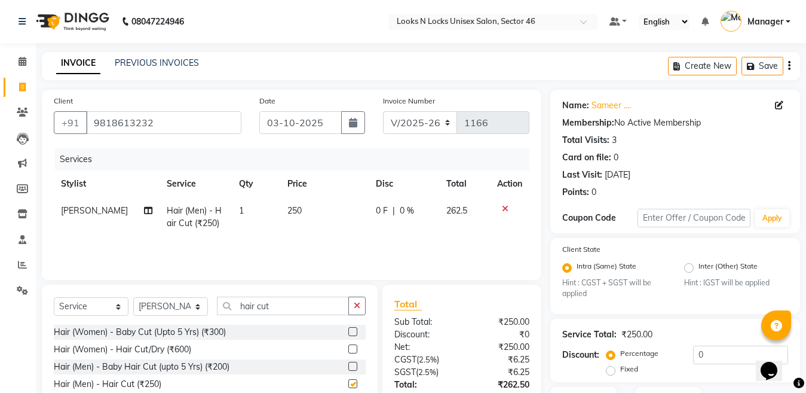
checkbox input "false"
click at [286, 308] on input "hair cut" at bounding box center [283, 305] width 132 height 19
type input "h"
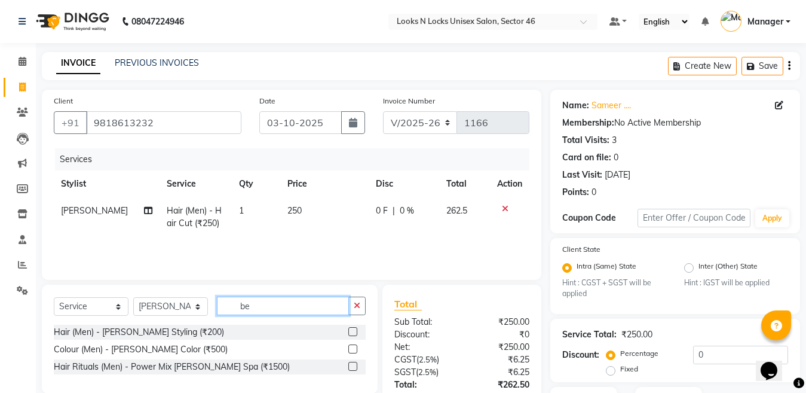
type input "be"
click at [354, 330] on label at bounding box center [352, 331] width 9 height 9
click at [354, 330] on input "checkbox" at bounding box center [352, 332] width 8 height 8
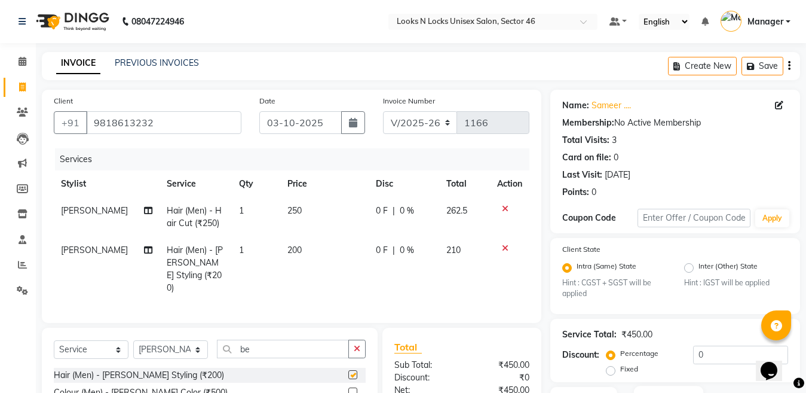
checkbox input "false"
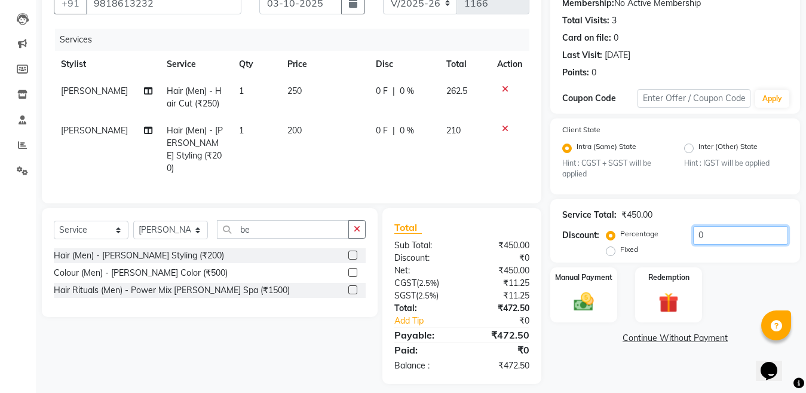
click at [710, 238] on input "0" at bounding box center [740, 235] width 95 height 19
type input "4.76"
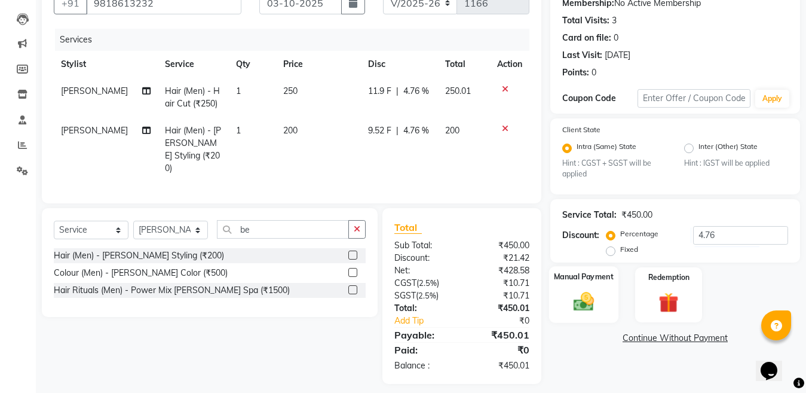
click at [577, 300] on img at bounding box center [583, 302] width 33 height 24
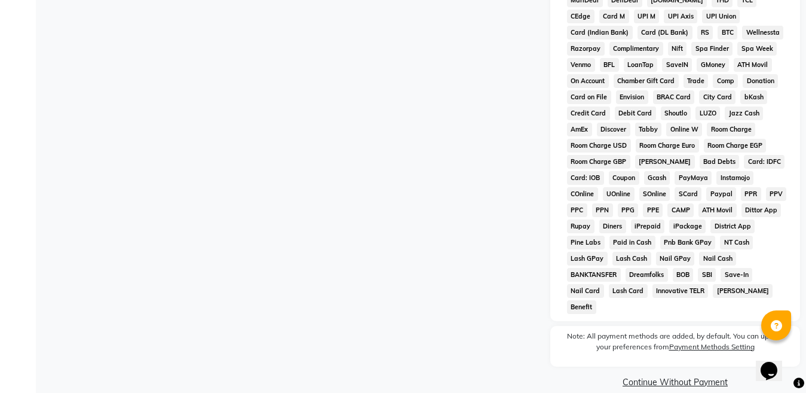
scroll to position [120, 0]
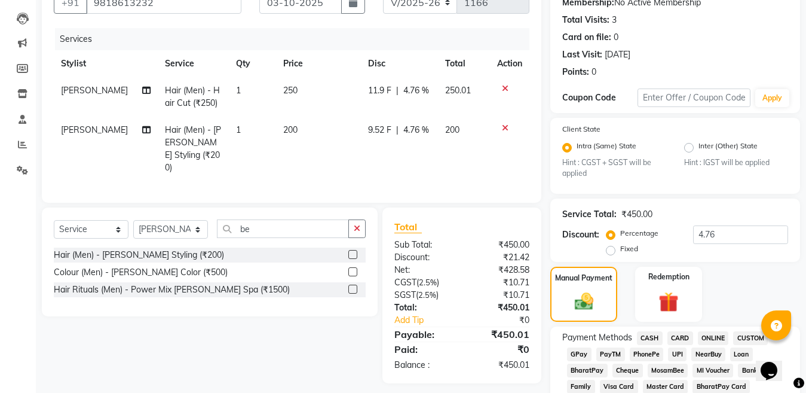
click at [707, 336] on span "ONLINE" at bounding box center [713, 338] width 31 height 14
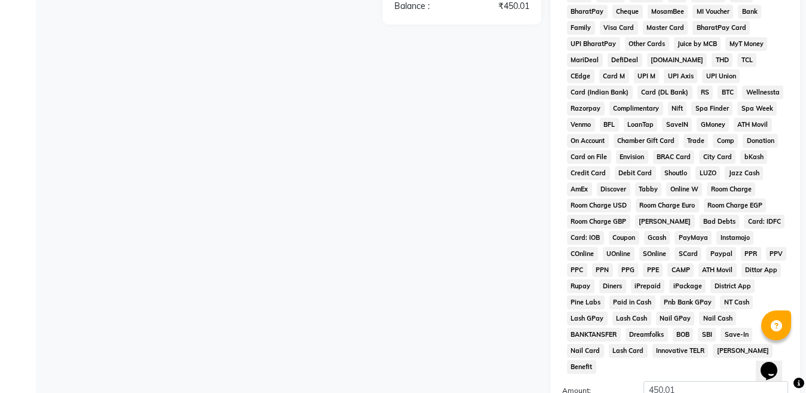
scroll to position [602, 0]
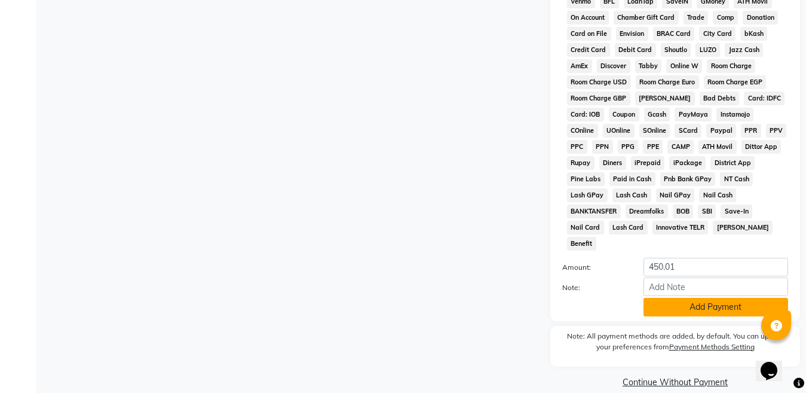
click at [707, 298] on button "Add Payment" at bounding box center [716, 307] width 145 height 19
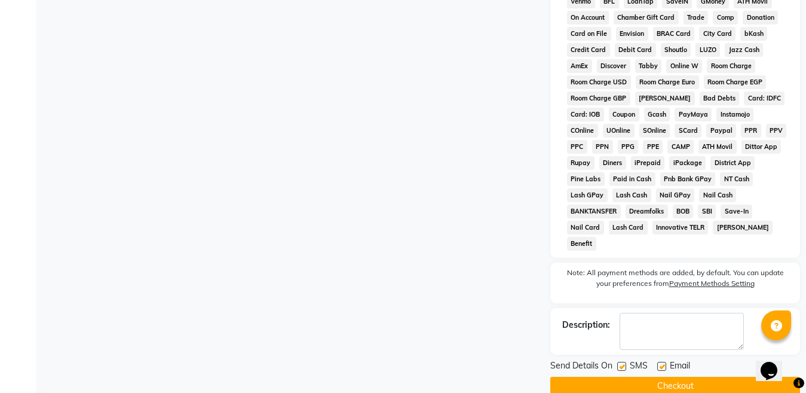
scroll to position [606, 0]
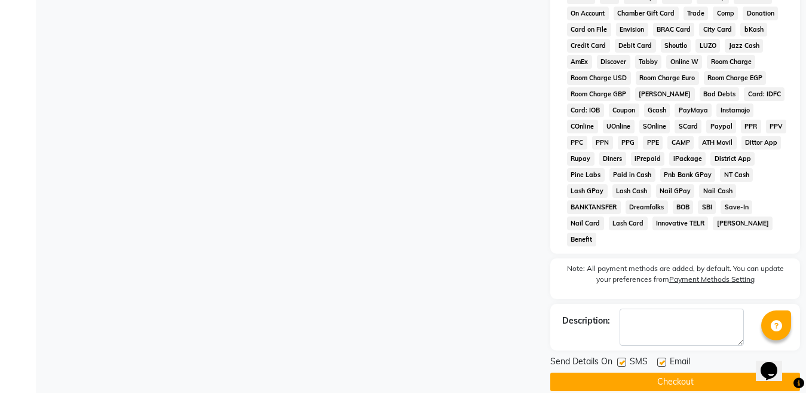
click at [679, 372] on button "Checkout" at bounding box center [675, 381] width 250 height 19
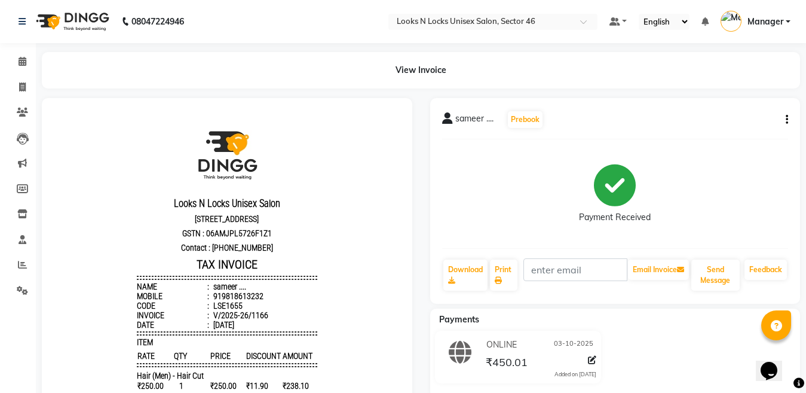
scroll to position [199, 0]
